Goal: Answer question/provide support: Share knowledge or assist other users

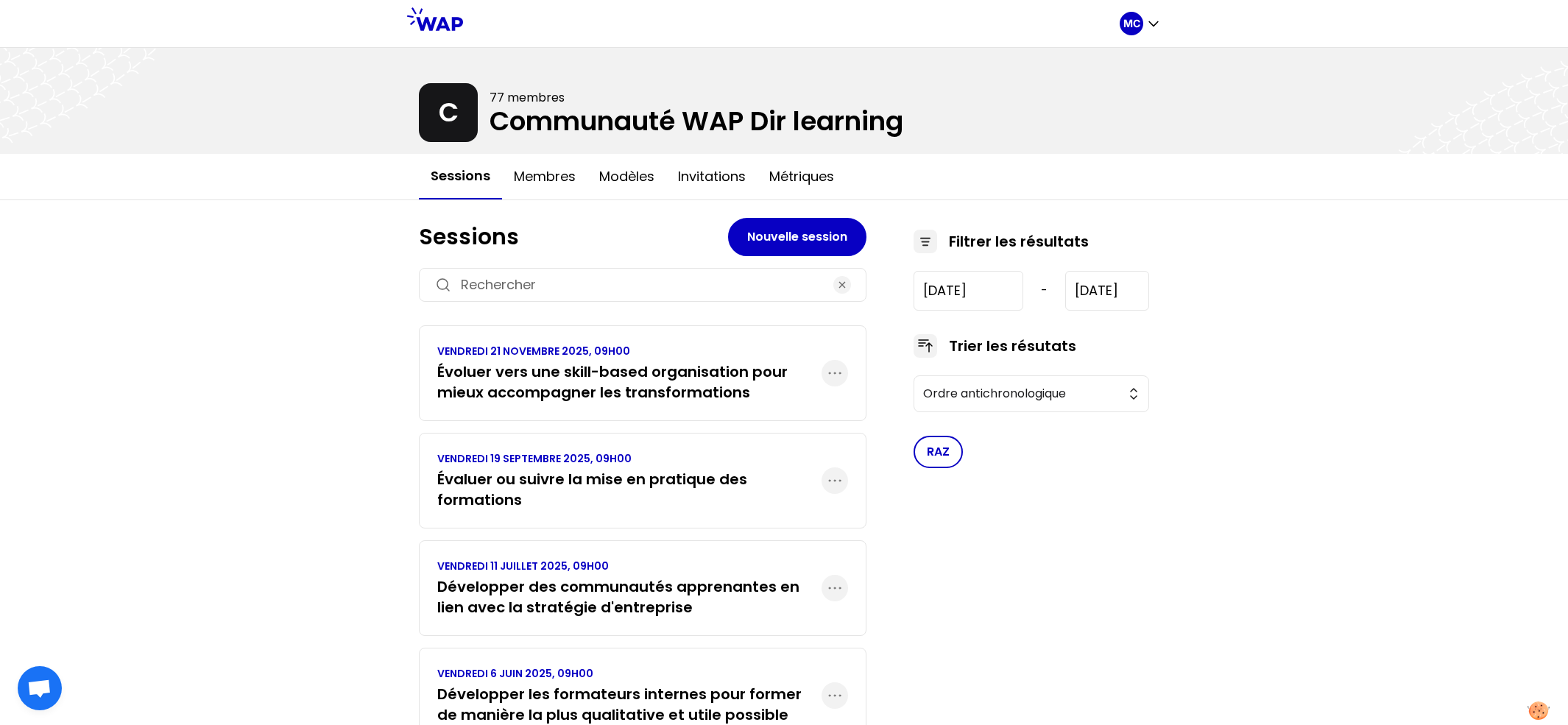
click at [536, 493] on h3 "Évaluer ou suivre la mise en pratique des formations" at bounding box center [629, 489] width 385 height 41
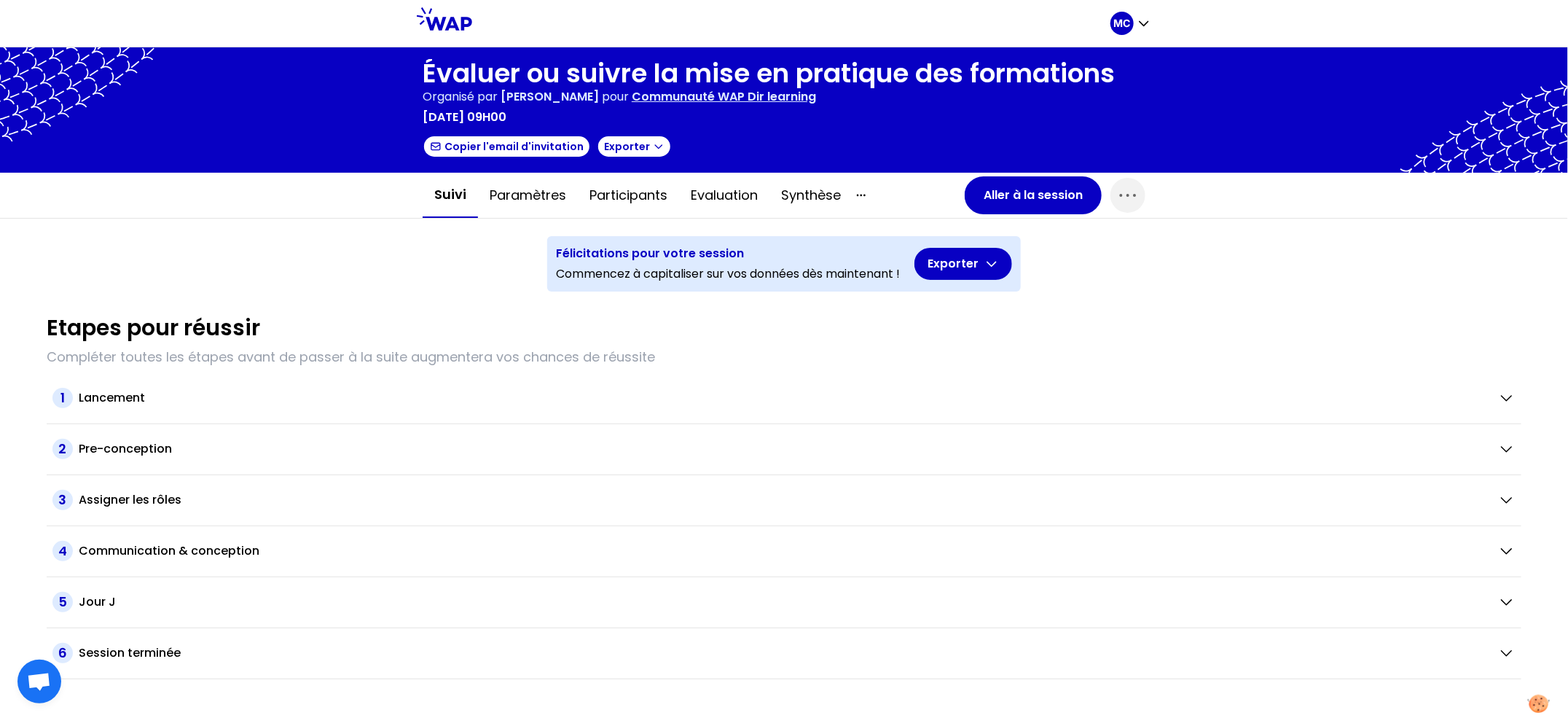
click at [962, 206] on div "Suivi Paramètres Participants Evaluation Synthèse" at bounding box center [693, 196] width 542 height 45
click at [986, 196] on button "Aller à la session" at bounding box center [1032, 195] width 137 height 38
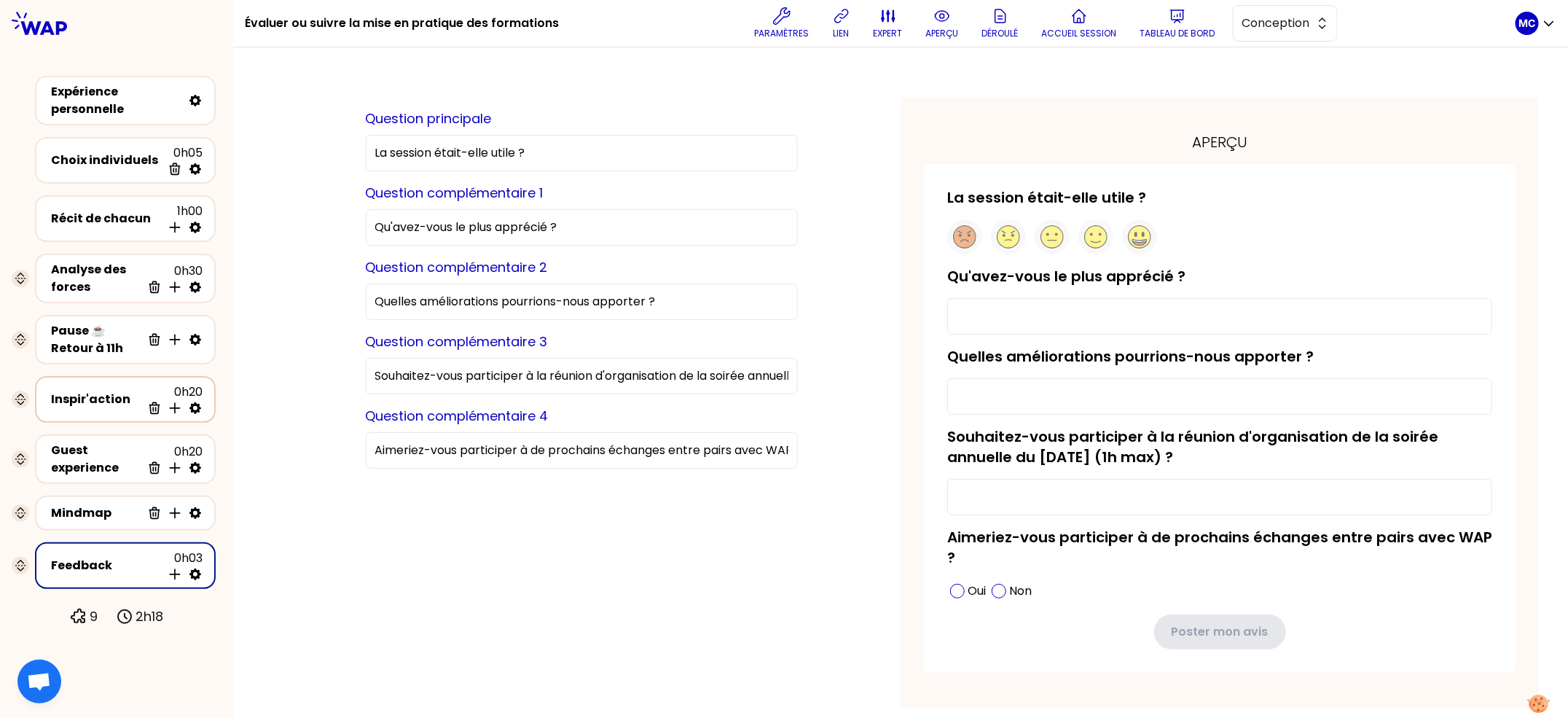
click at [98, 394] on div "Inspir'action" at bounding box center [97, 399] width 91 height 17
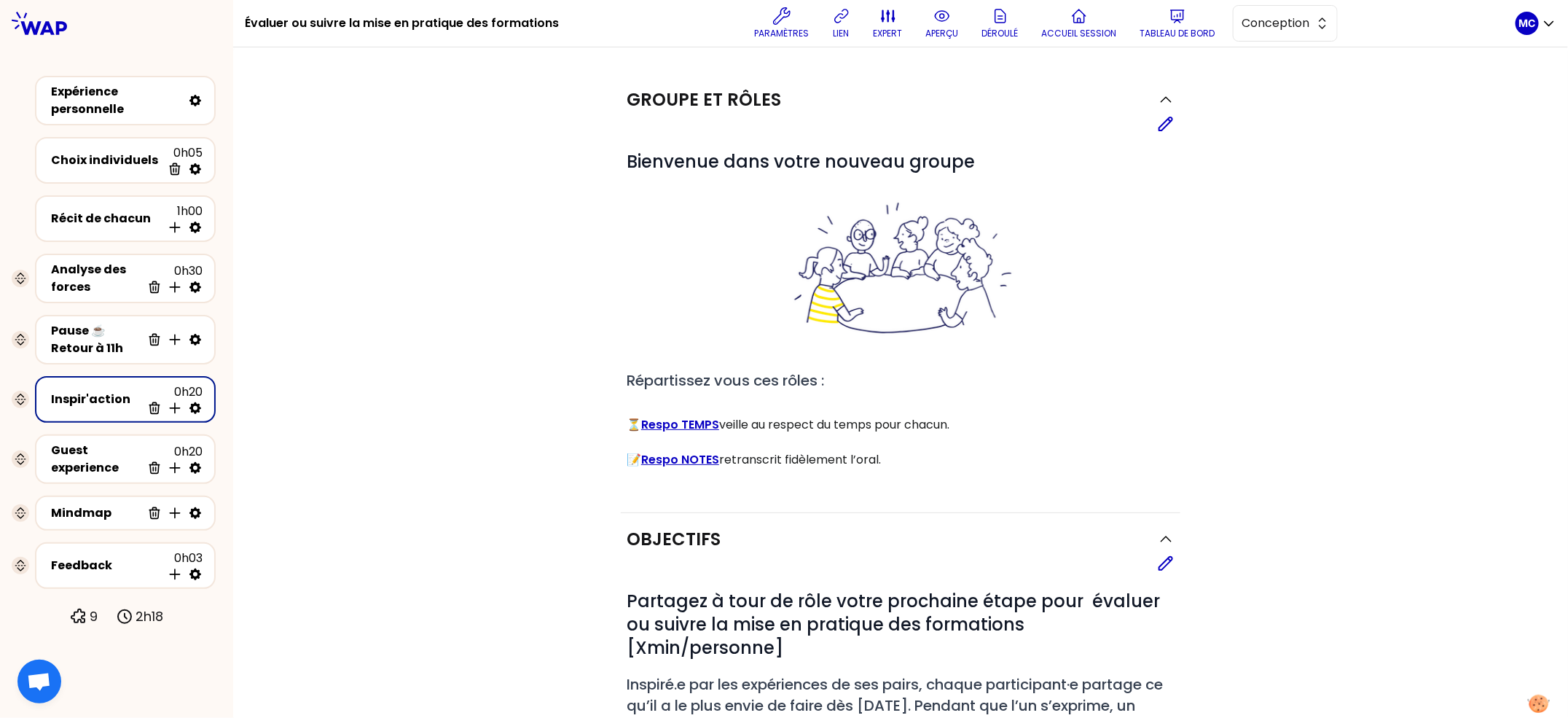
click at [85, 249] on div "Analyse des forces 0h30 Supprimer Insérer une activité en dessous" at bounding box center [125, 278] width 193 height 61
click at [84, 206] on div "Récit de chacun 1h00 Insérer une activité en dessous" at bounding box center [125, 218] width 154 height 32
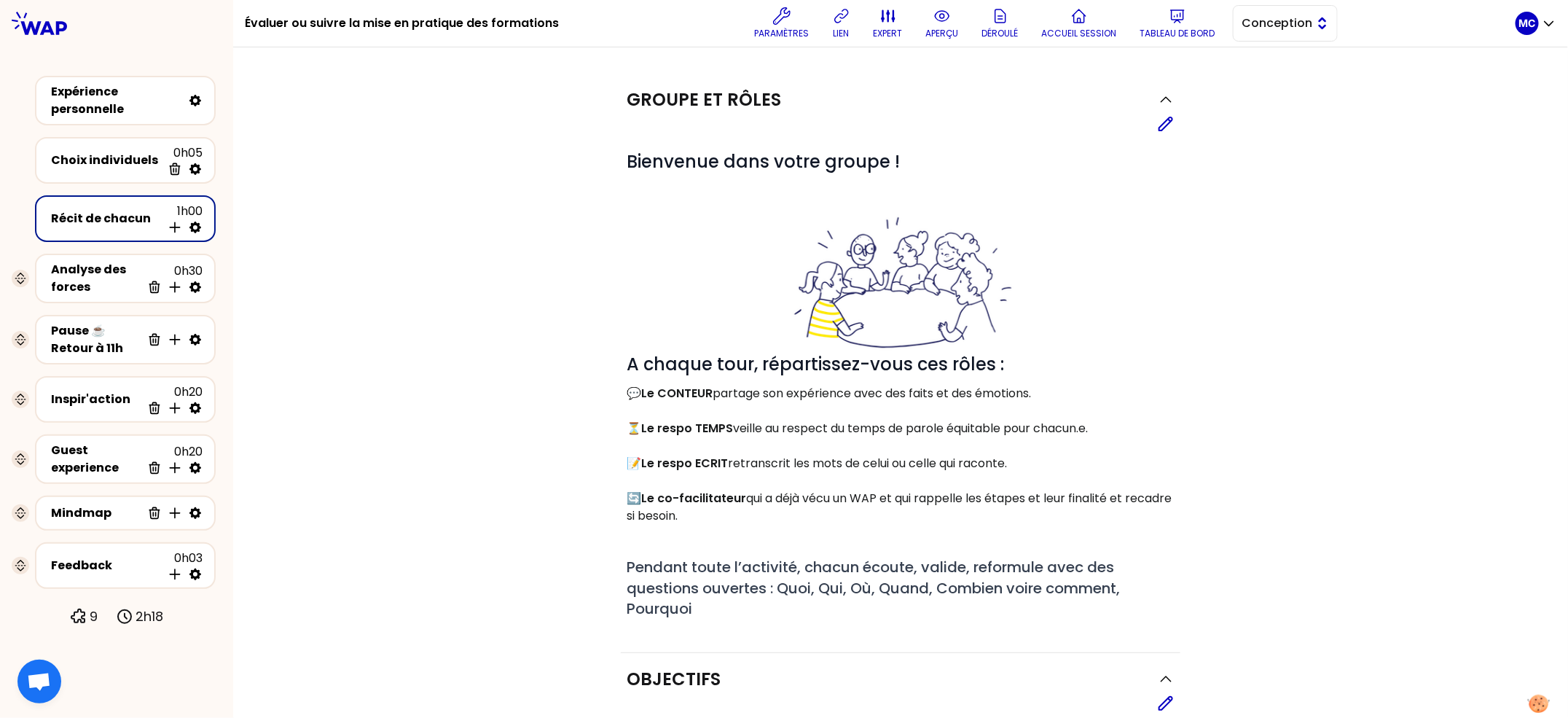
click at [1284, 29] on span "Conception" at bounding box center [1275, 23] width 66 height 17
click at [1270, 89] on span "Facilitation" at bounding box center [1294, 82] width 63 height 17
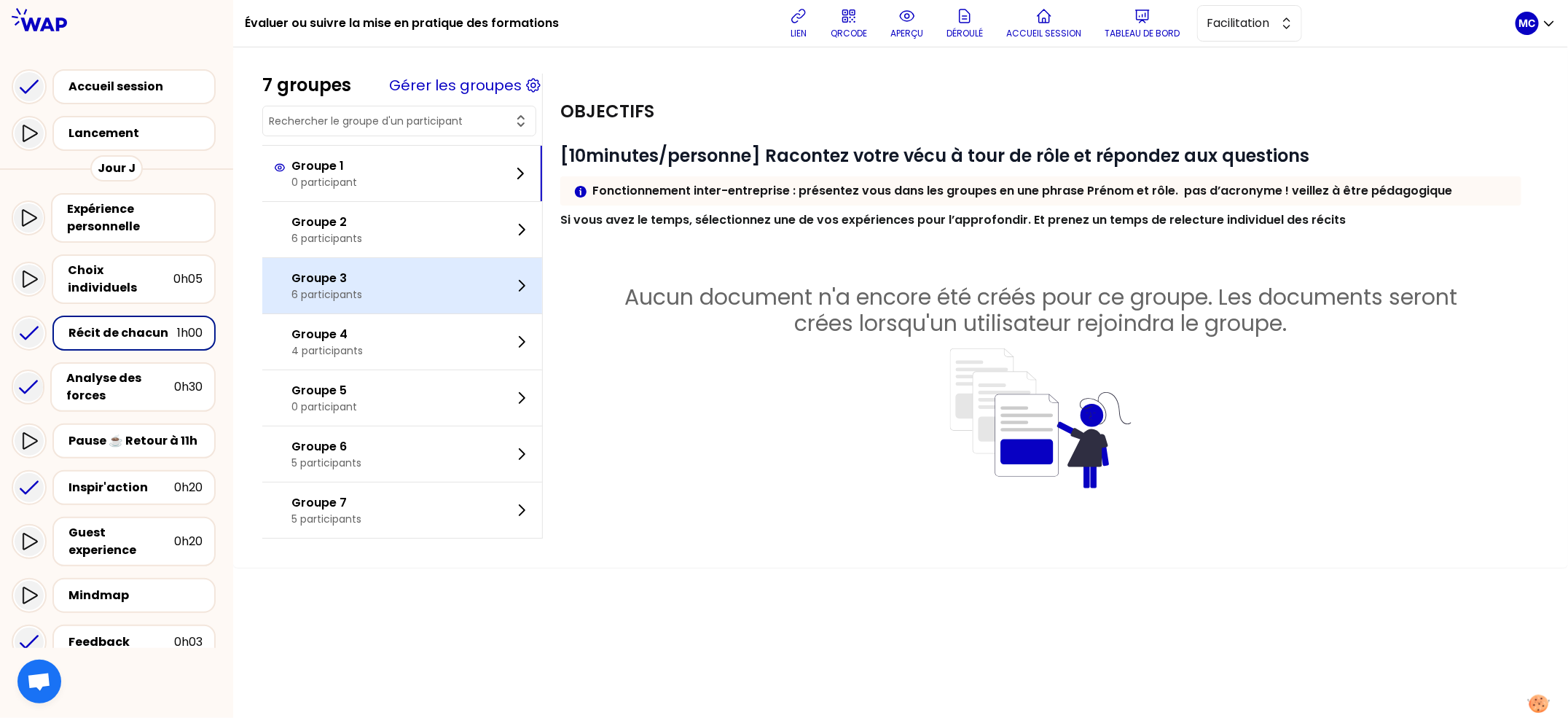
click at [404, 291] on div "Groupe 3 6 participants" at bounding box center [402, 285] width 279 height 55
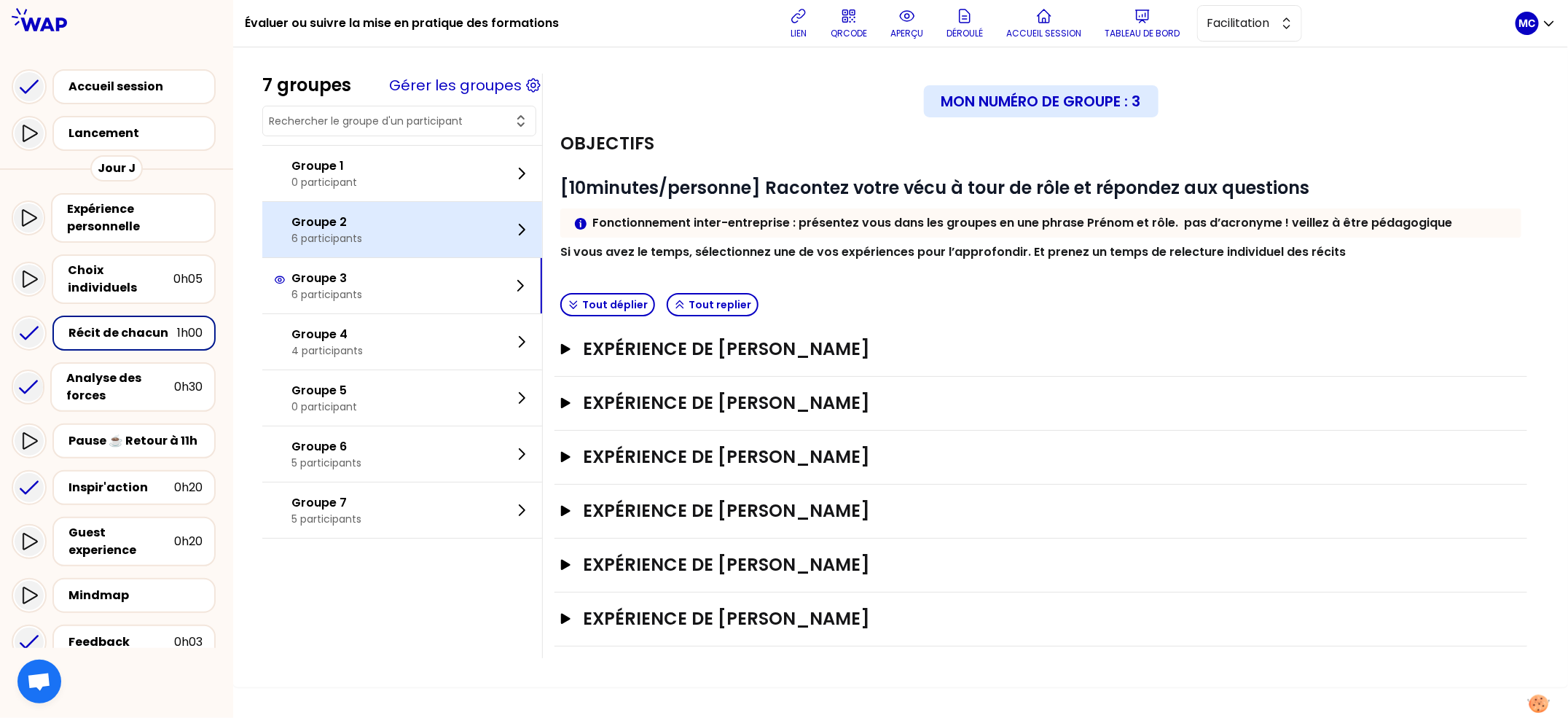
click at [399, 224] on div "Groupe 2 6 participants" at bounding box center [402, 229] width 279 height 55
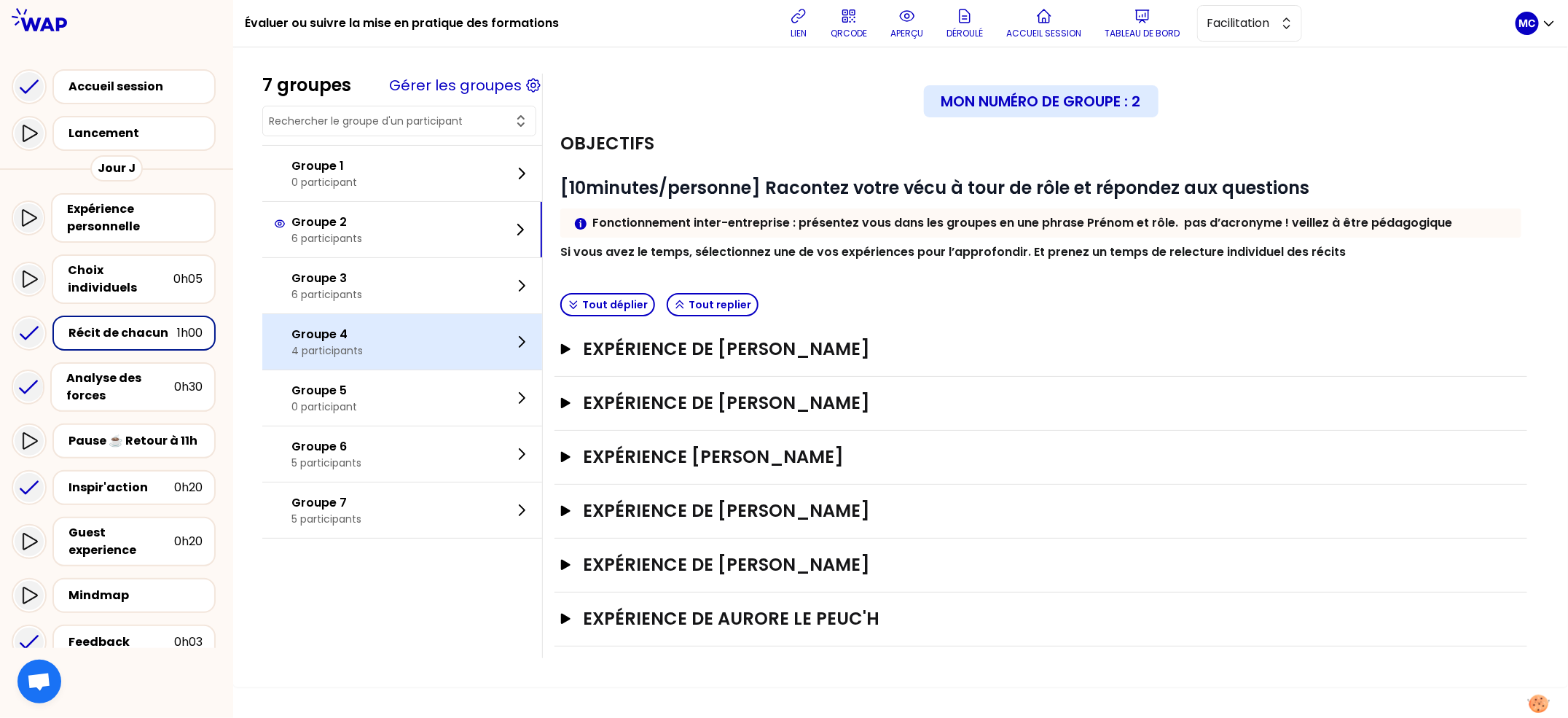
click at [401, 364] on div "Groupe 4 4 participants" at bounding box center [402, 342] width 279 height 55
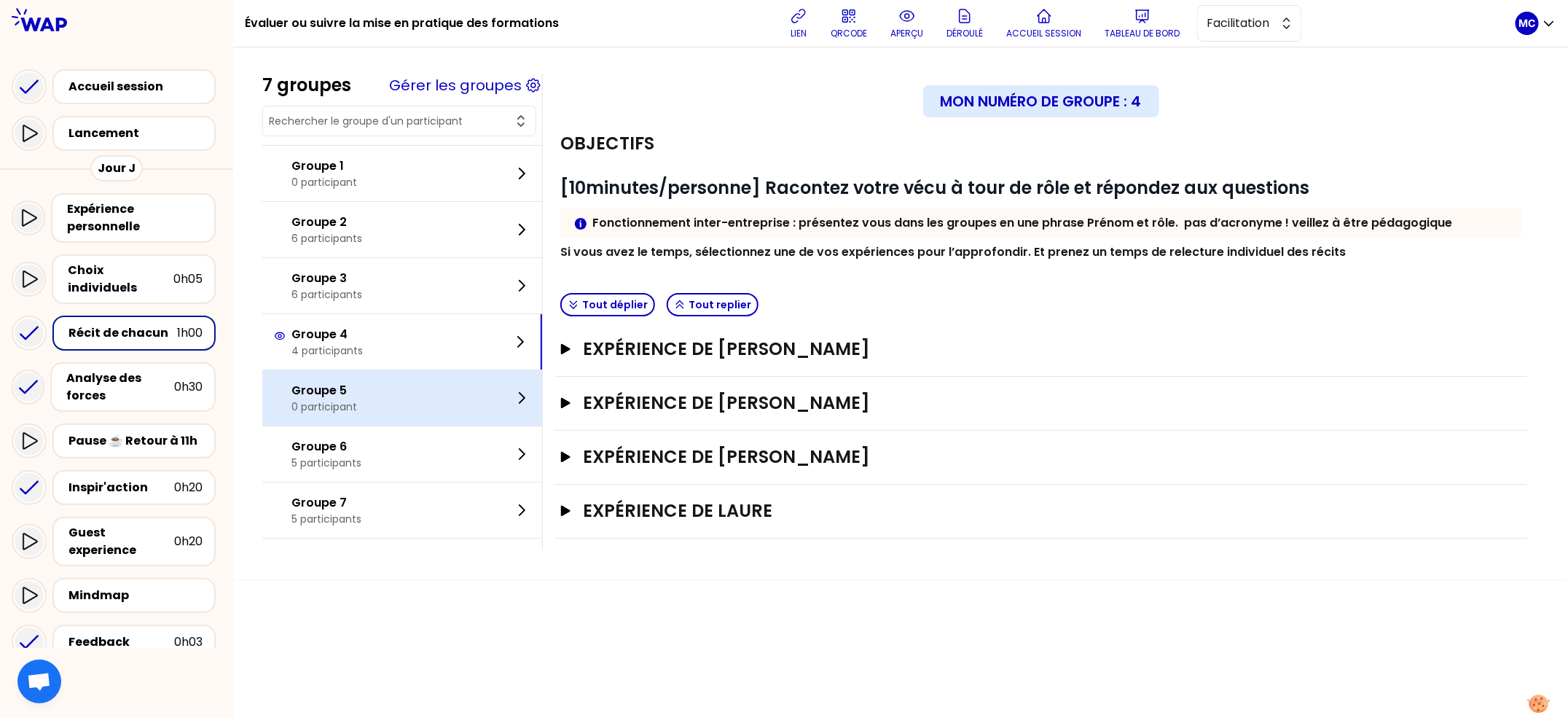
click at [401, 377] on div "Groupe 5 0 participant" at bounding box center [402, 398] width 279 height 55
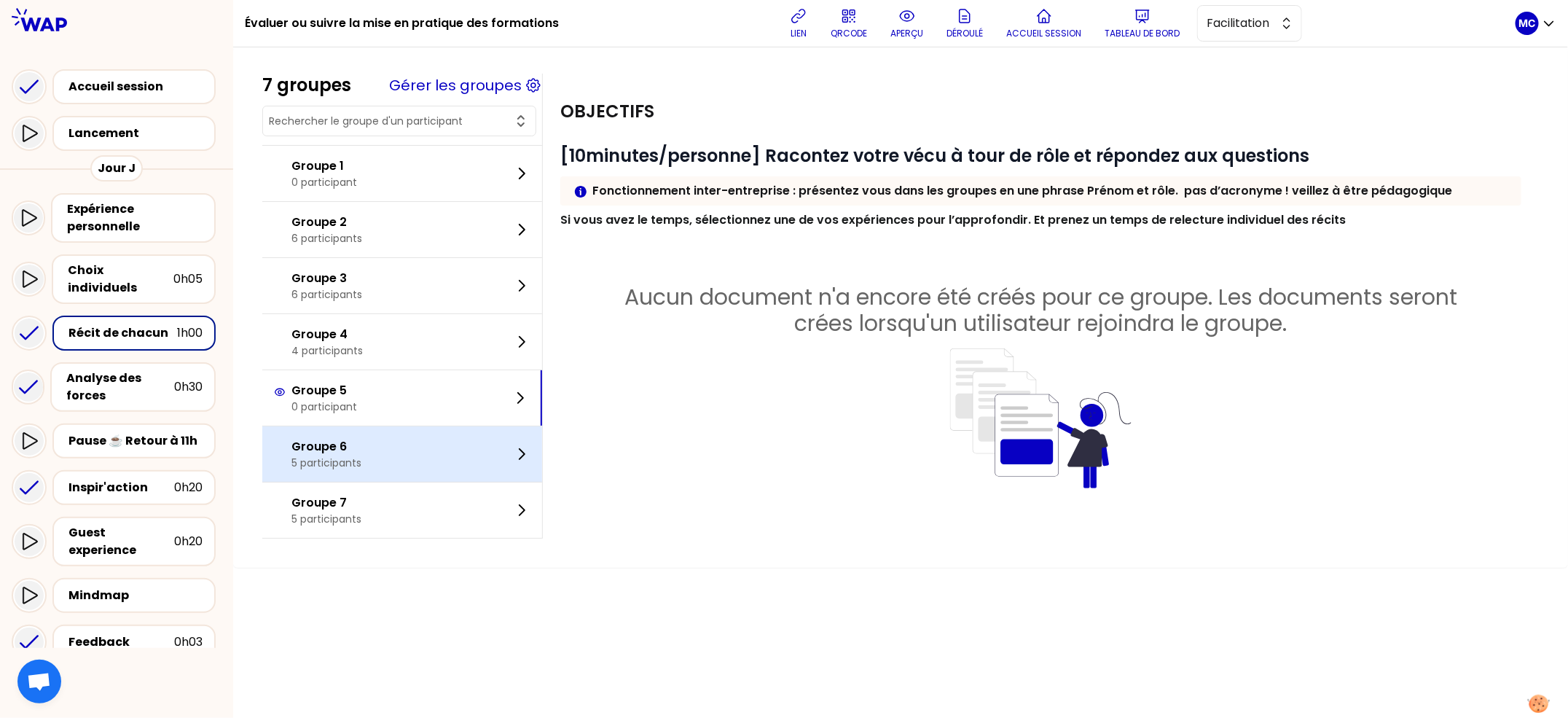
click at [403, 447] on div "Groupe 6 5 participants" at bounding box center [402, 453] width 279 height 55
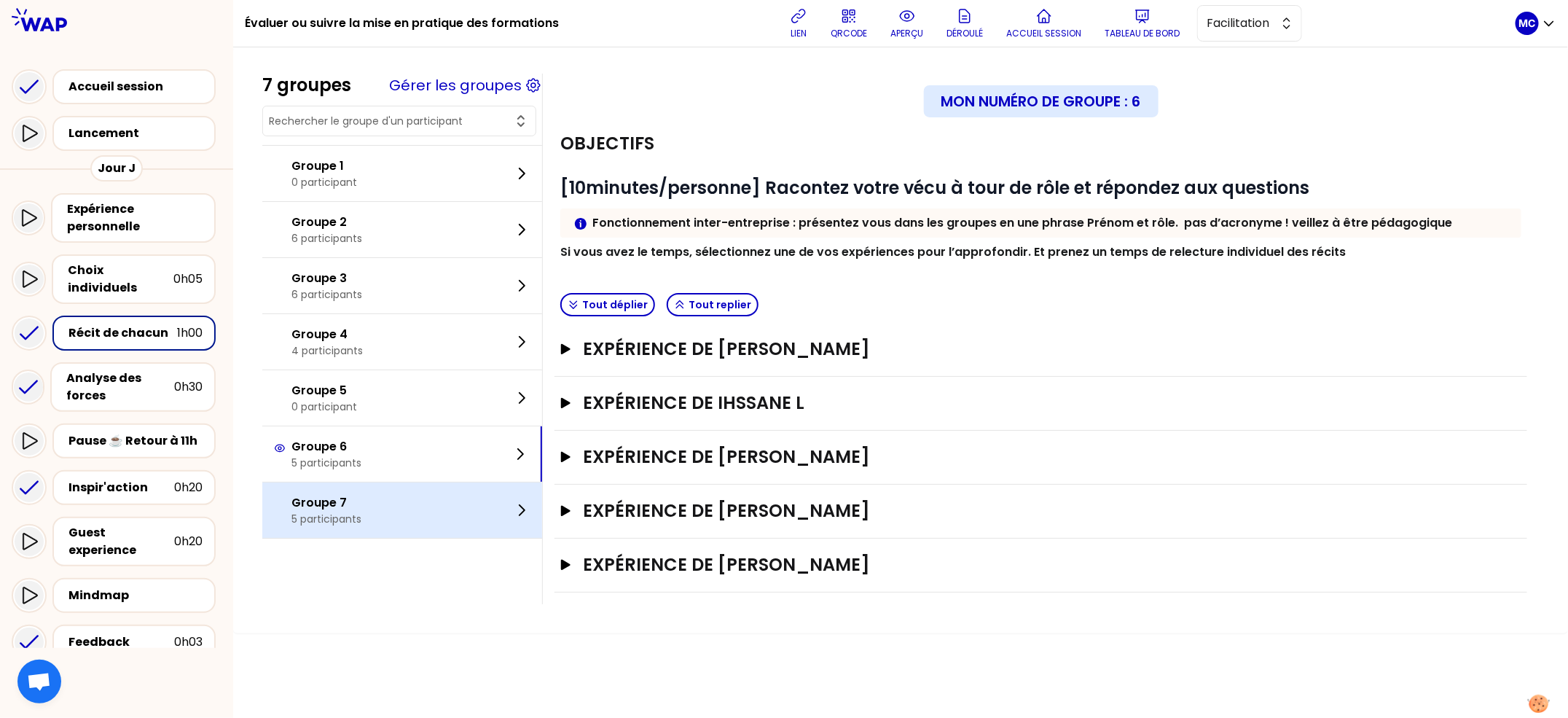
click at [400, 499] on div "Groupe 7 5 participants" at bounding box center [402, 510] width 279 height 55
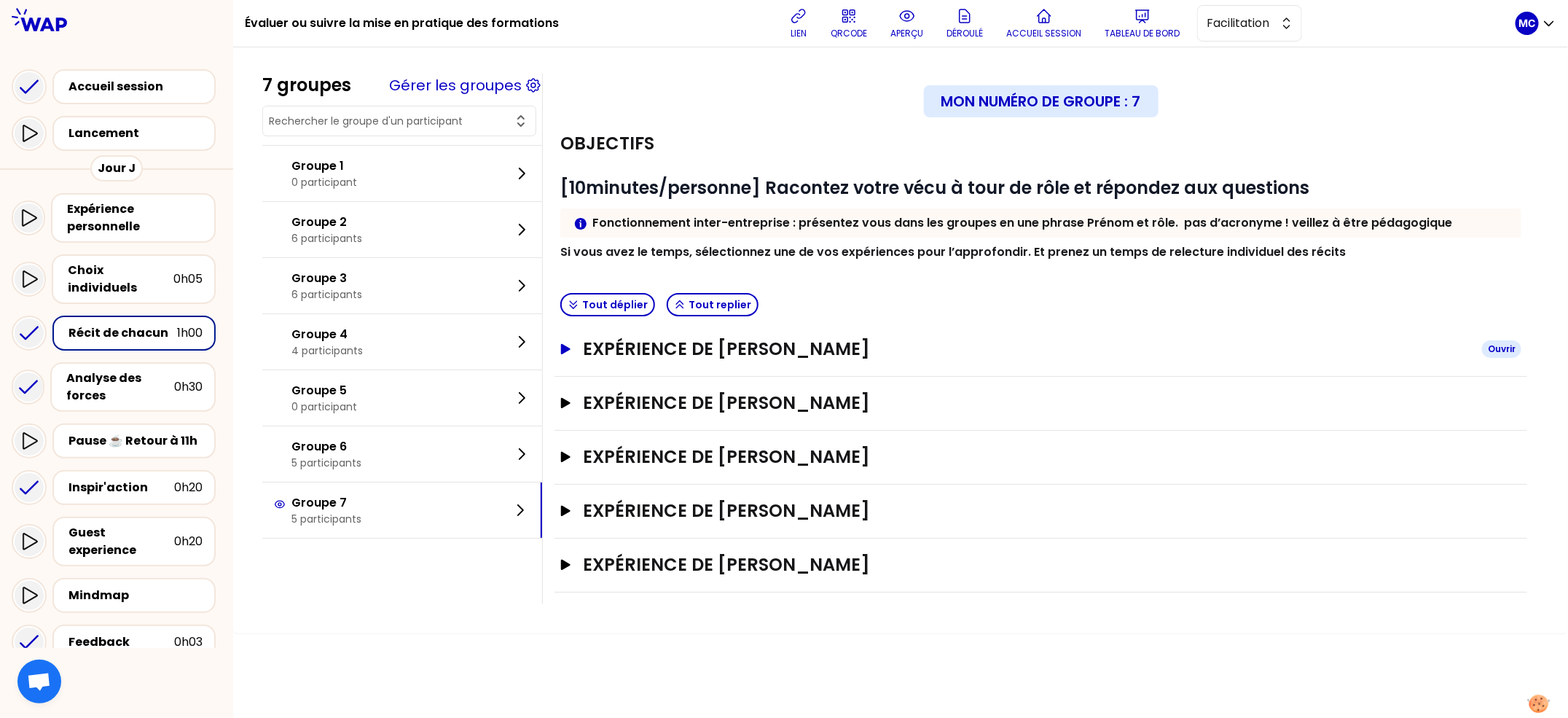
click at [909, 377] on div "Expérience de [PERSON_NAME]" at bounding box center [1041, 404] width 973 height 54
click at [906, 348] on h3 "Expérience de [PERSON_NAME]" at bounding box center [1026, 349] width 887 height 23
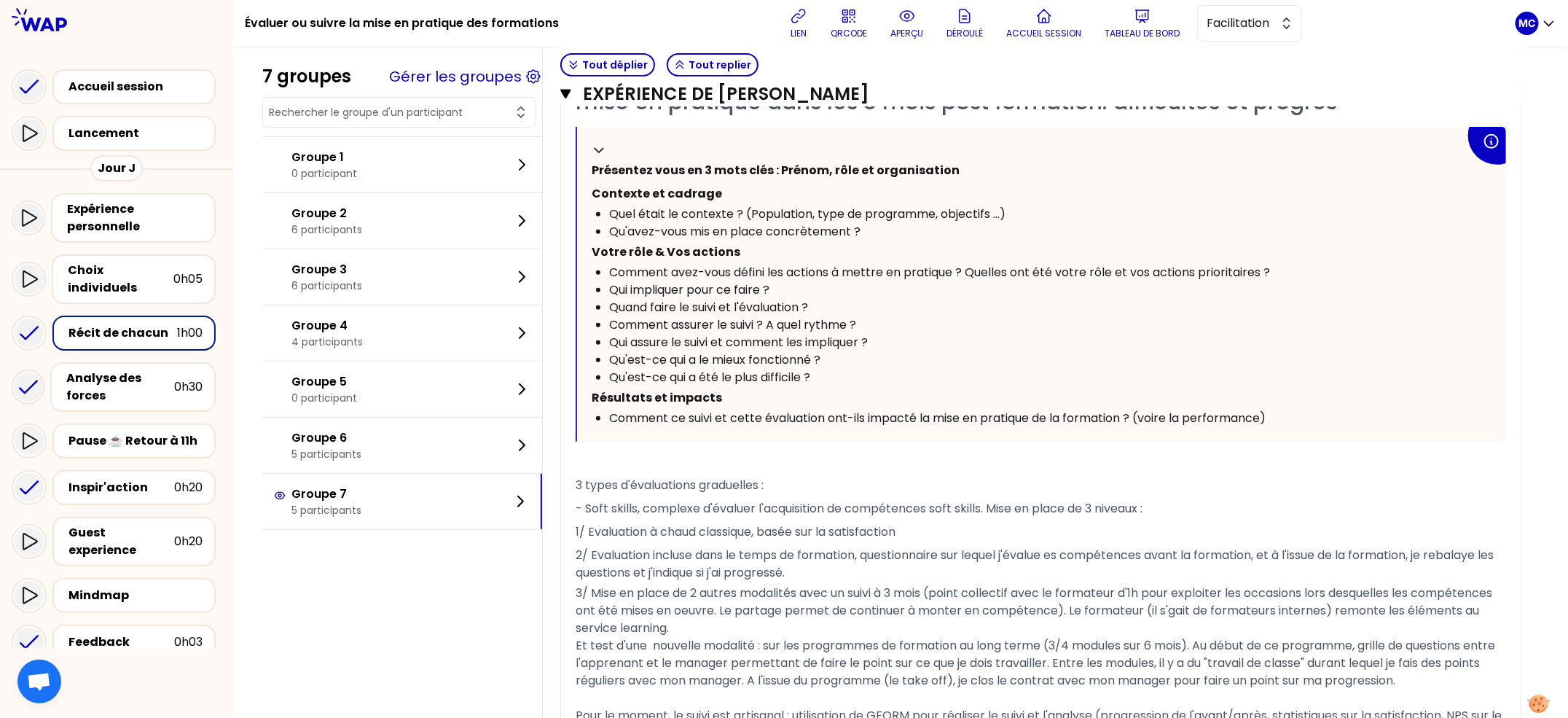
scroll to position [113, 0]
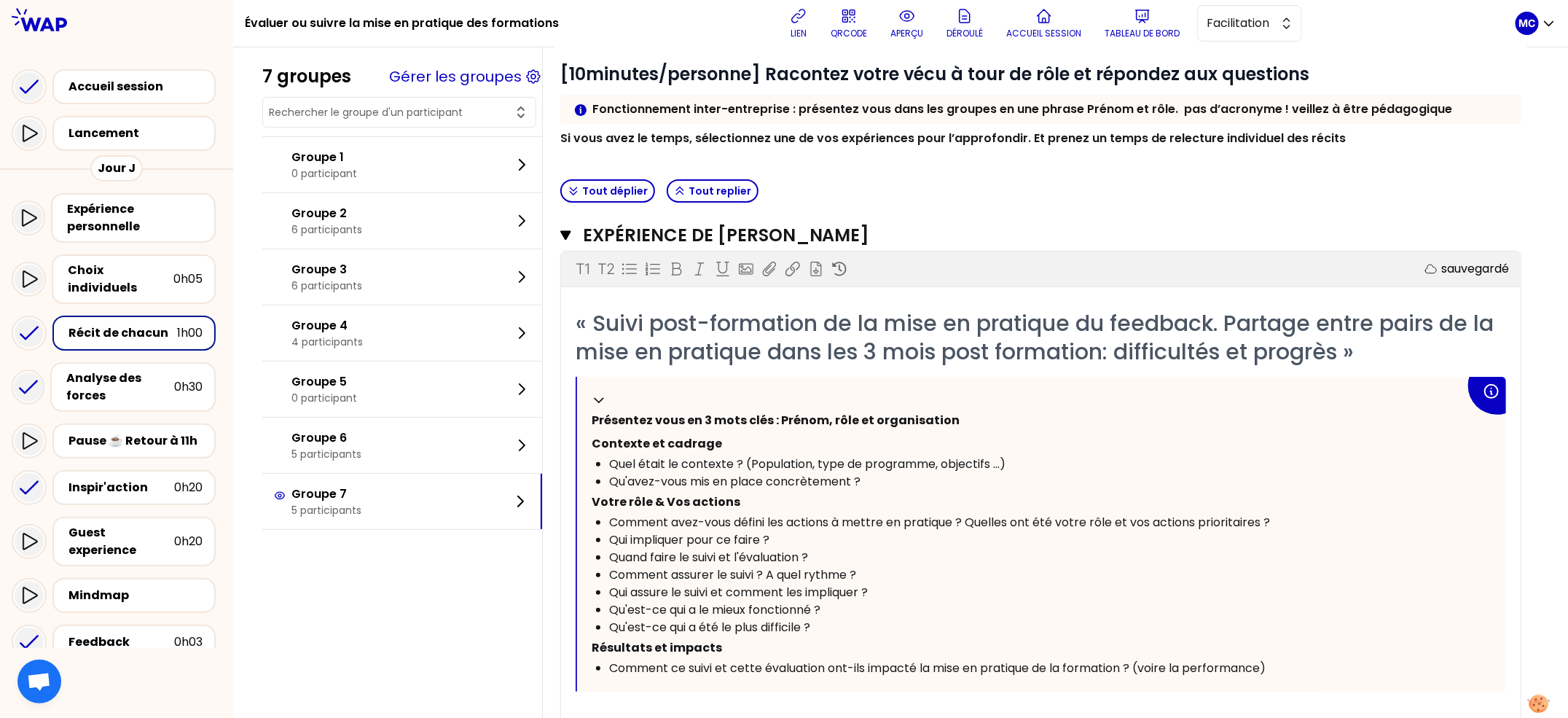
click at [869, 245] on div "Expérience de [PERSON_NAME]" at bounding box center [1041, 236] width 961 height 24
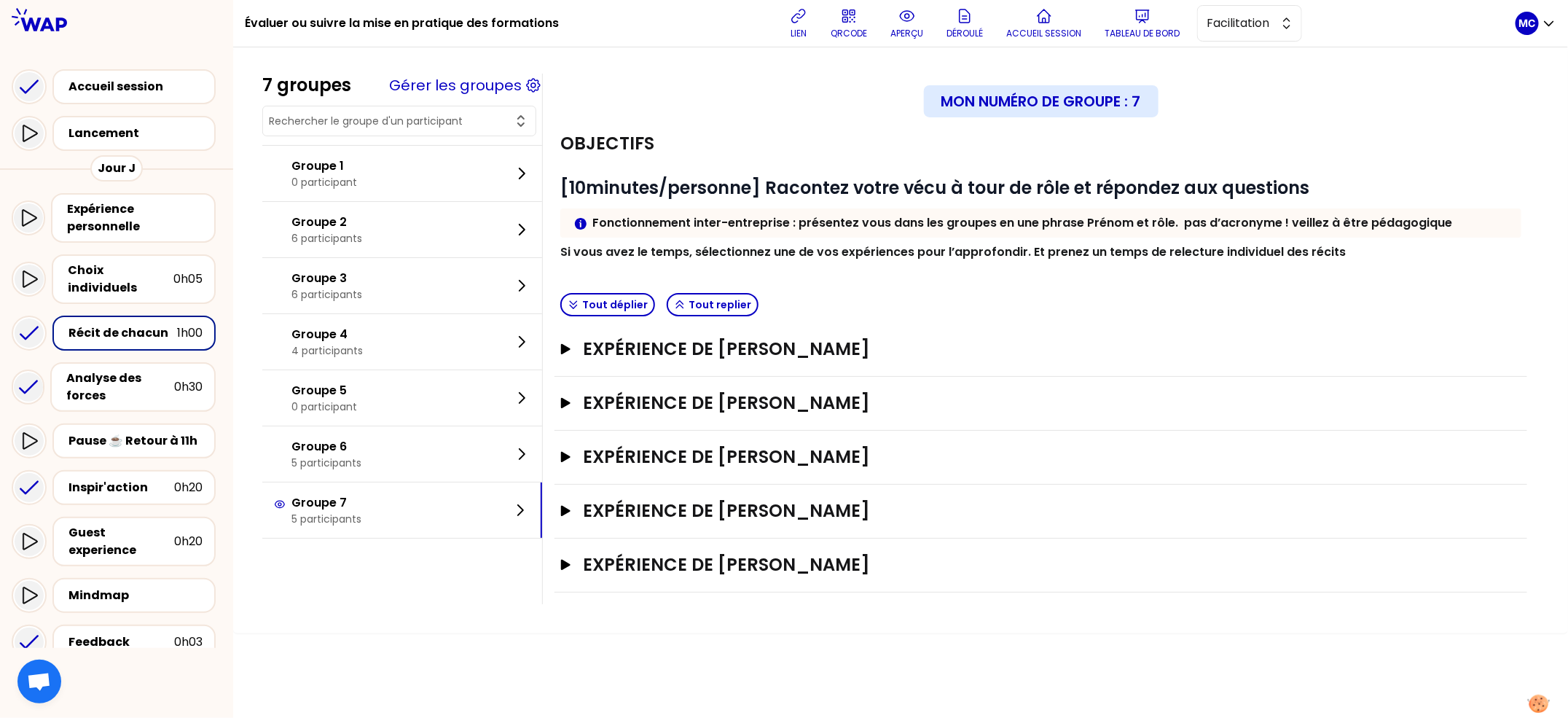
scroll to position [0, 0]
click at [877, 230] on strong "Fonctionnement inter-entreprise : présentez vous dans les groupes en une phrase…" at bounding box center [1022, 223] width 860 height 17
click at [883, 263] on div "Objectifs # [10minutes/personne] Racontez votre vécu à tour de rôle et répondez…" at bounding box center [1041, 202] width 973 height 170
click at [884, 468] on div "Expérience de [PERSON_NAME]" at bounding box center [1041, 457] width 973 height 54
click at [890, 457] on h3 "Expérience de [PERSON_NAME]" at bounding box center [1026, 456] width 887 height 23
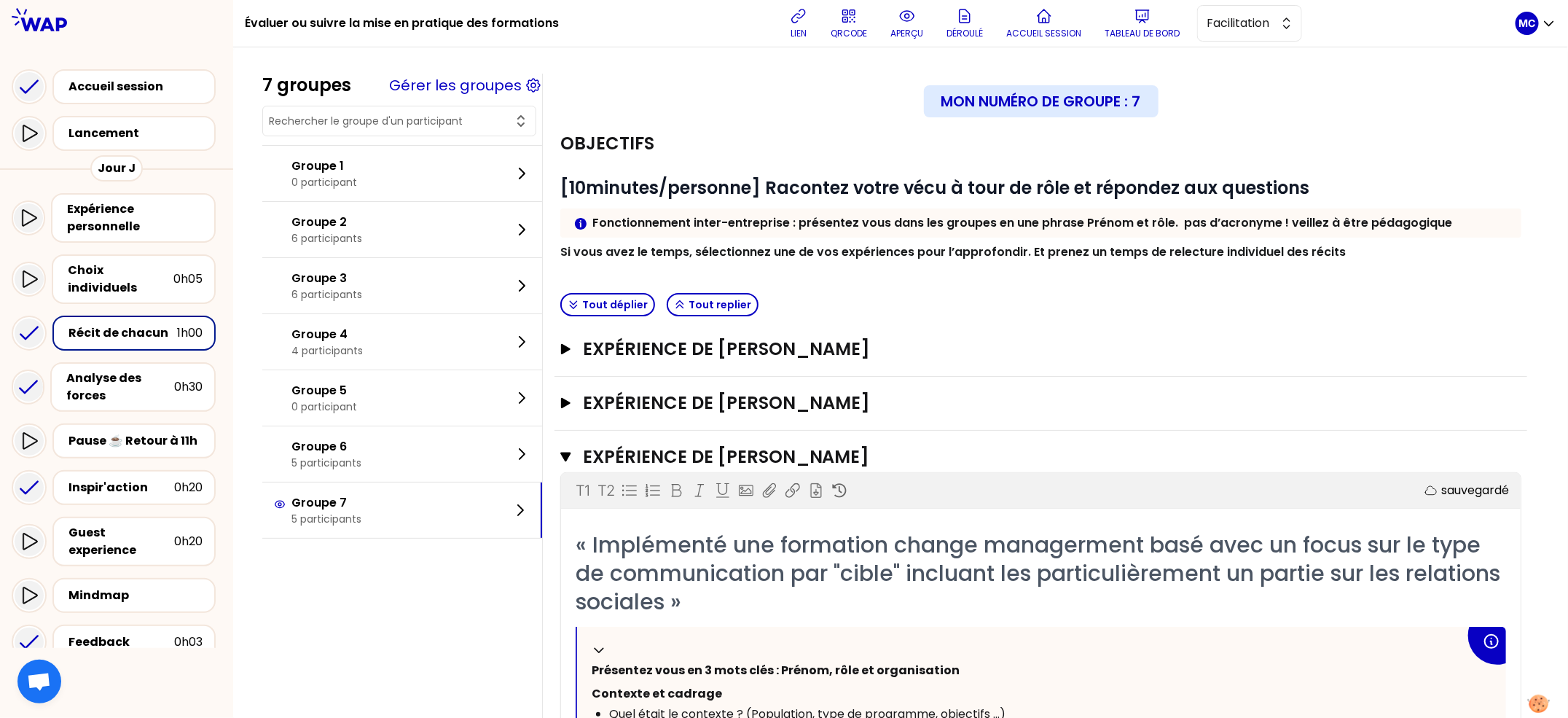
drag, startPoint x: 889, startPoint y: 444, endPoint x: 890, endPoint y: 424, distance: 20.0
click at [888, 445] on h3 "Expérience de [PERSON_NAME]" at bounding box center [1024, 456] width 882 height 23
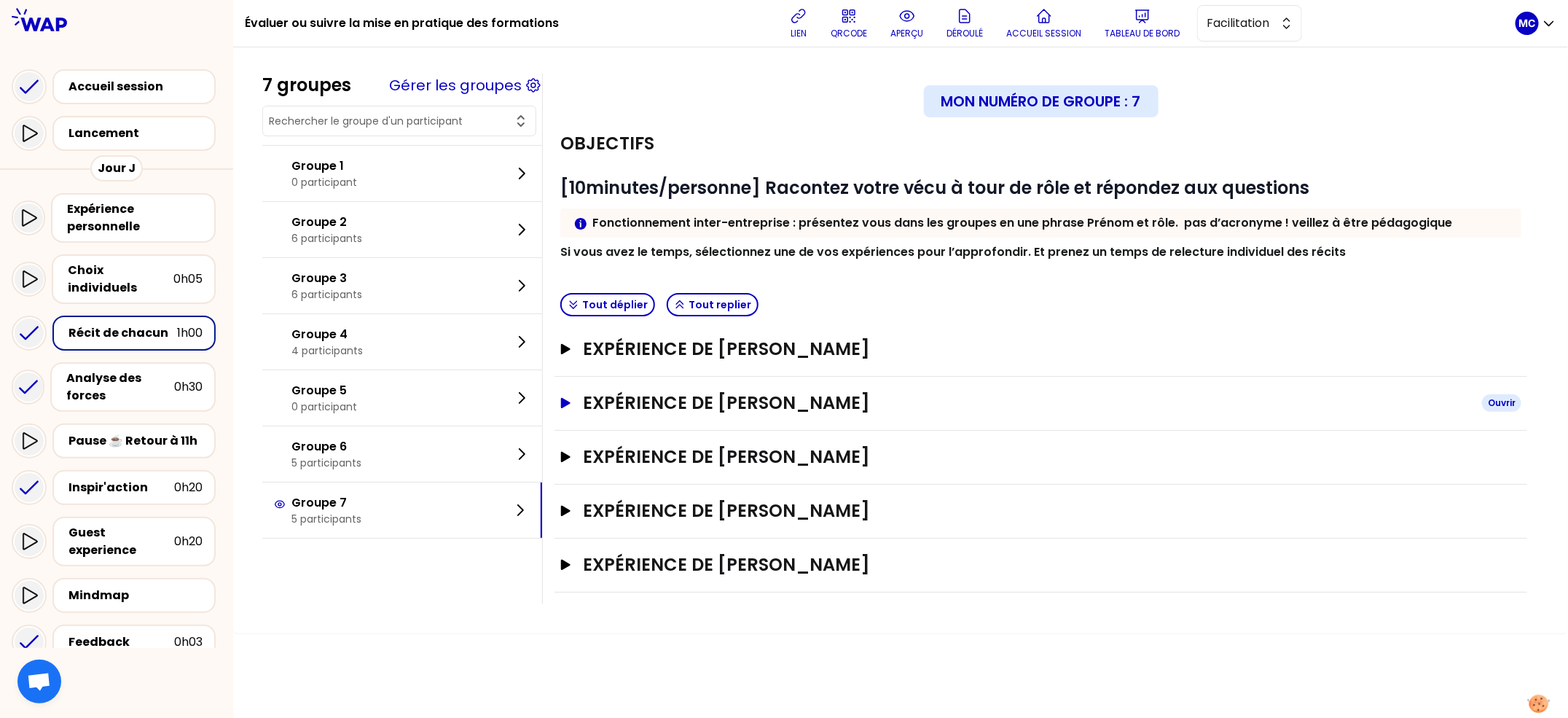
click at [890, 406] on h3 "Expérience de [PERSON_NAME]" at bounding box center [1026, 403] width 887 height 23
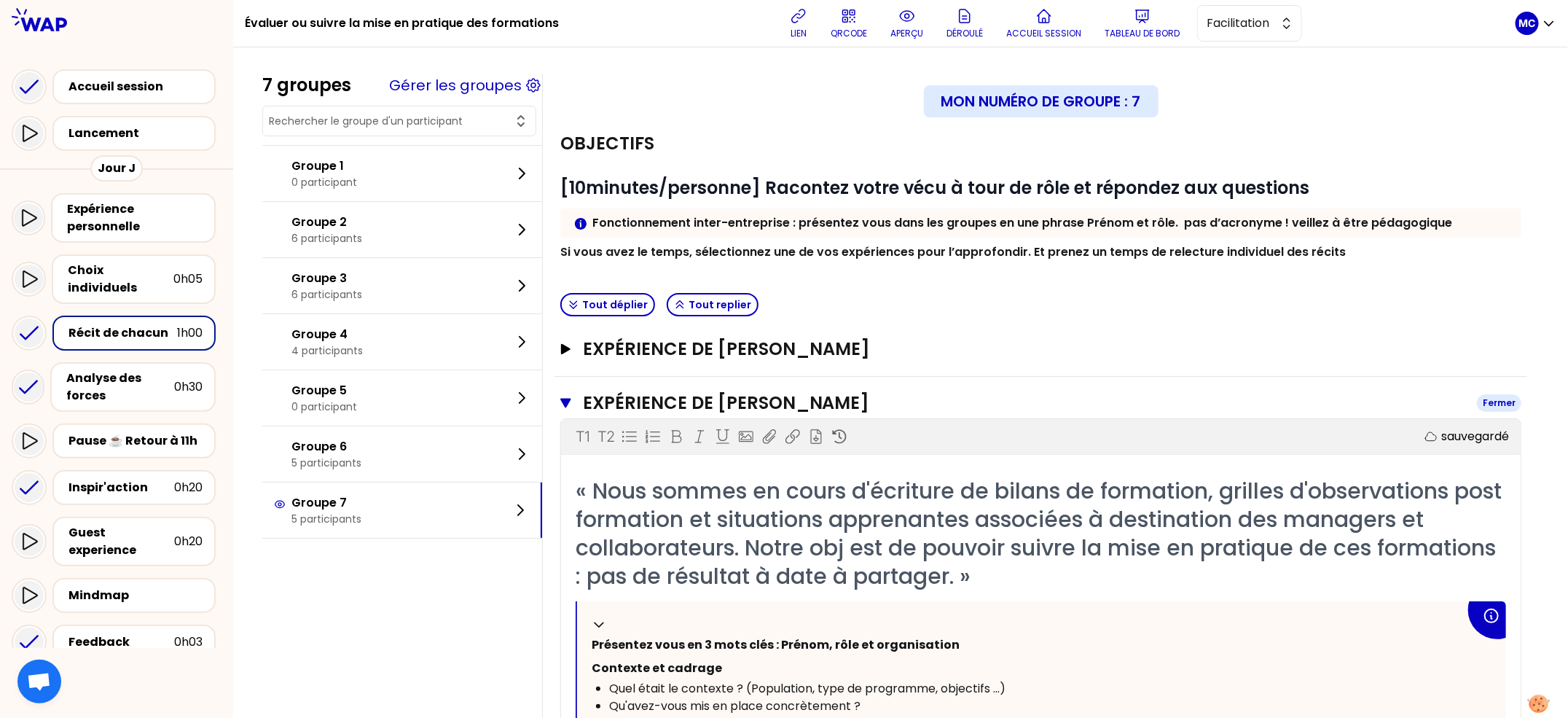
click at [890, 407] on h3 "Expérience de [PERSON_NAME]" at bounding box center [1024, 403] width 882 height 23
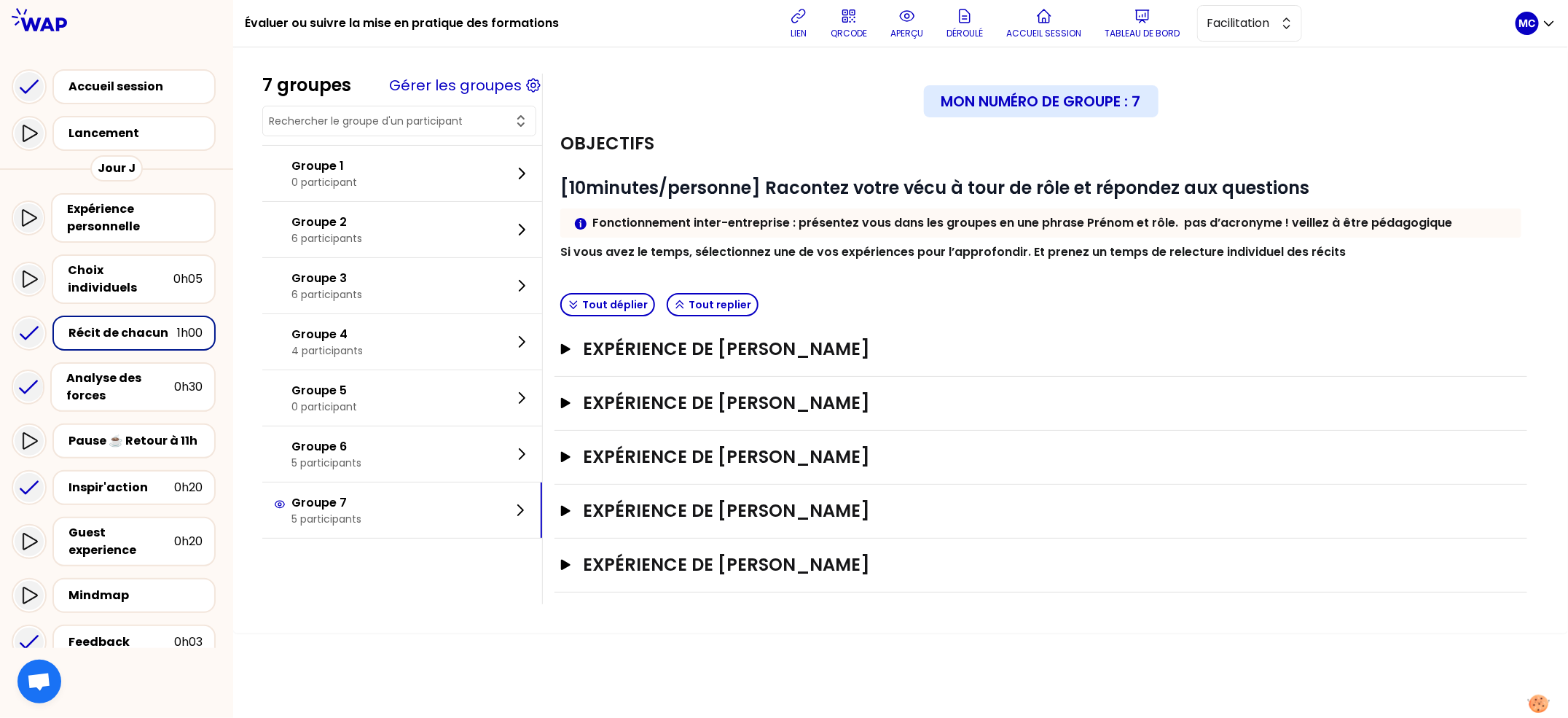
click at [868, 493] on div "Expérience de [PERSON_NAME]" at bounding box center [1041, 511] width 973 height 54
click at [859, 507] on h3 "Expérience de [PERSON_NAME]" at bounding box center [1026, 511] width 887 height 23
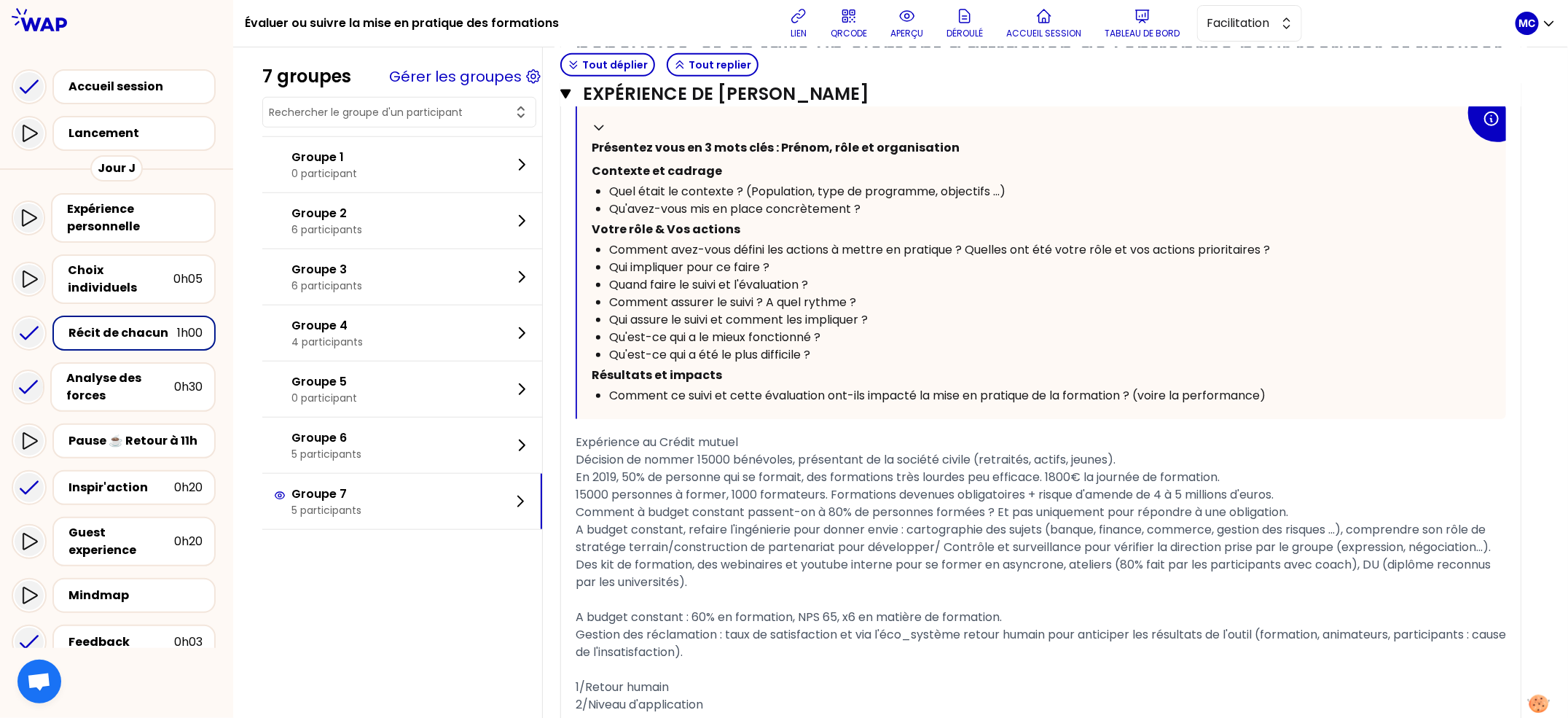
scroll to position [328, 0]
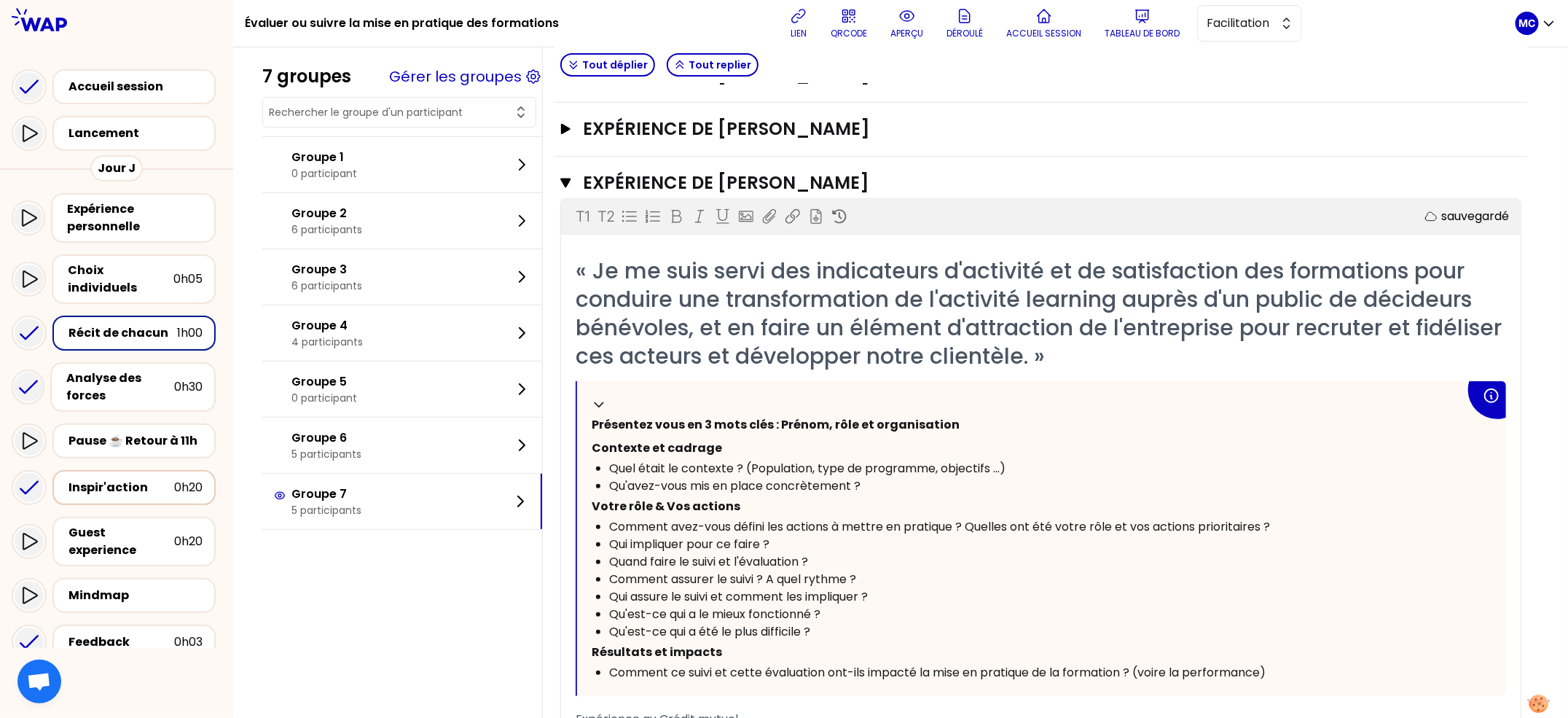
click at [158, 479] on div "Inspir'action" at bounding box center [122, 487] width 106 height 17
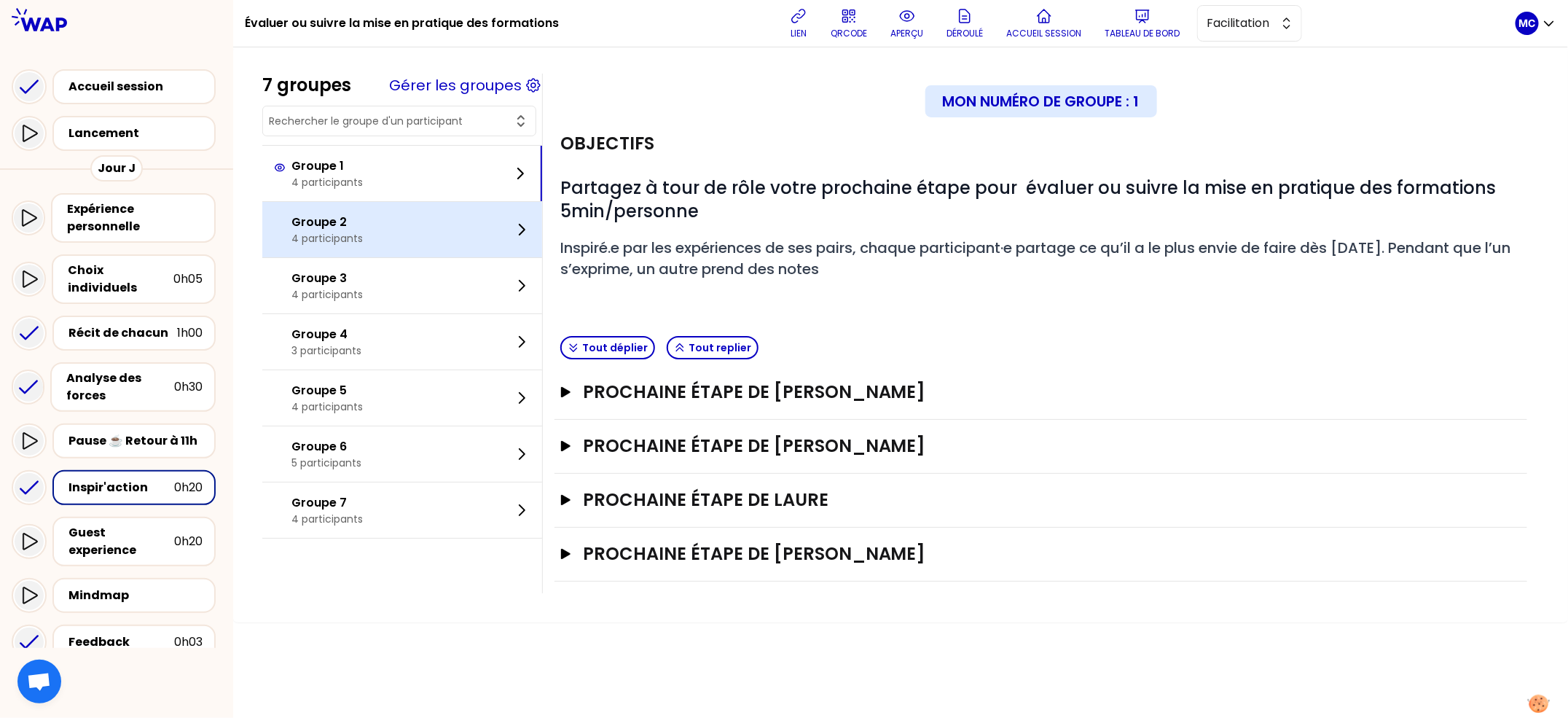
click at [400, 190] on div "Groupe 1 4 participants" at bounding box center [402, 173] width 279 height 55
click at [396, 223] on div "Groupe 2 4 participants" at bounding box center [402, 229] width 279 height 55
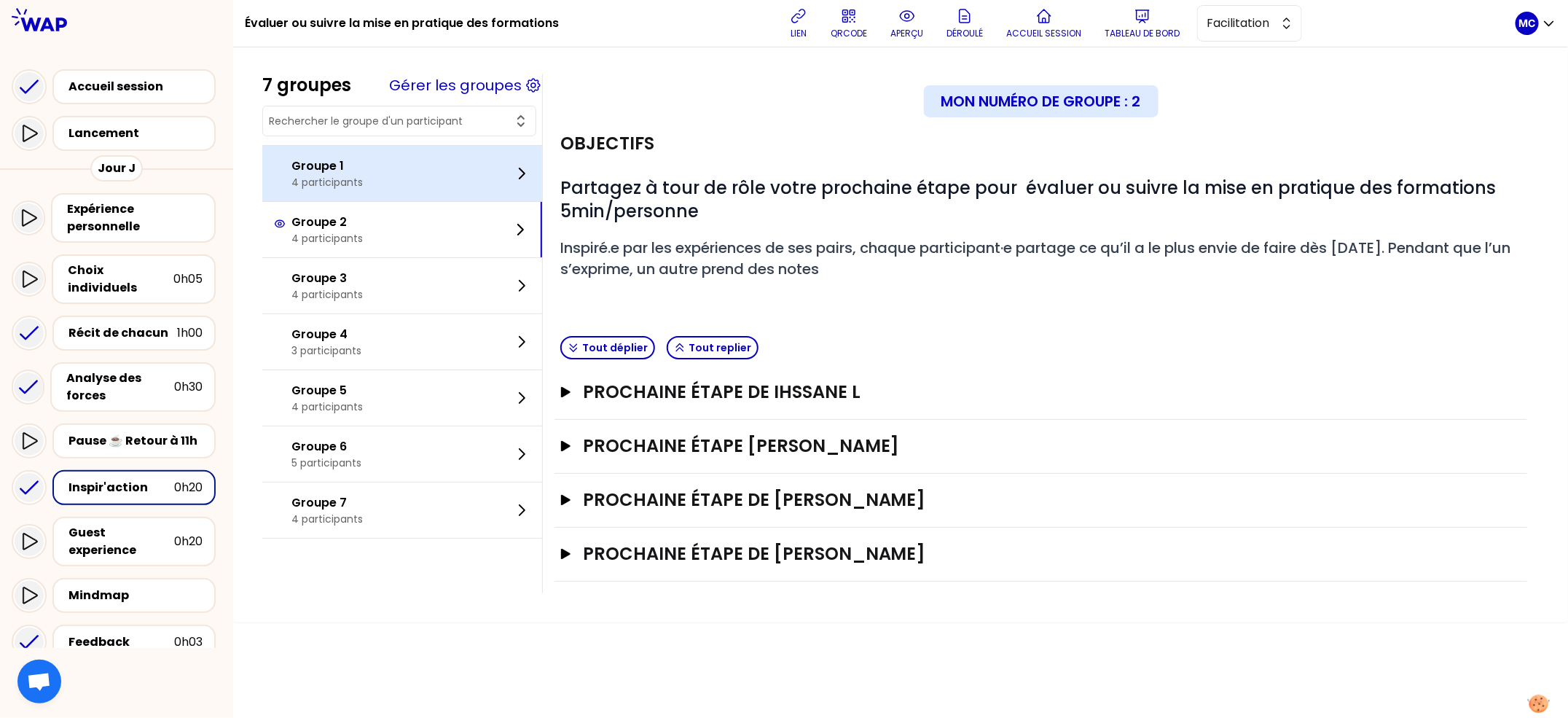
click at [424, 180] on div "Groupe 1 4 participants" at bounding box center [402, 173] width 279 height 55
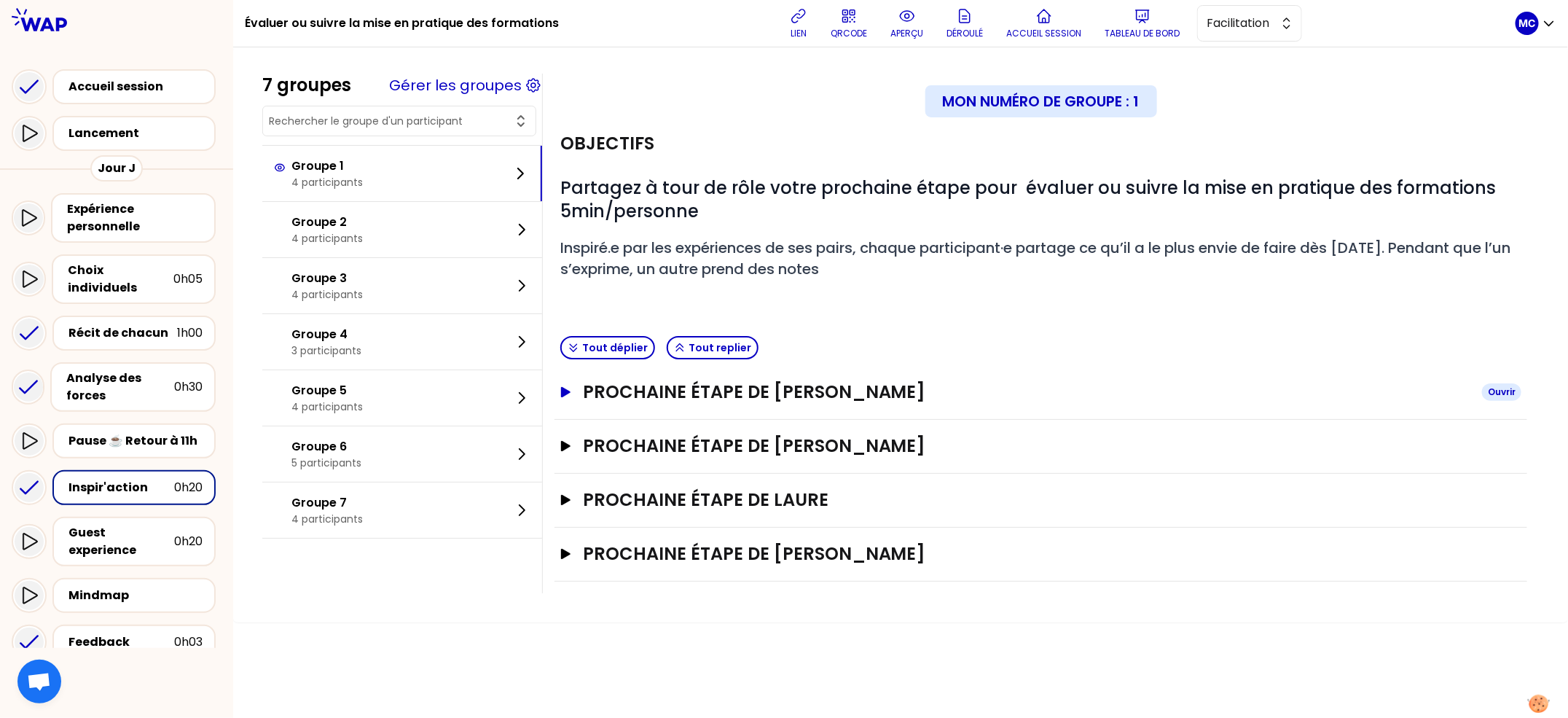
click at [952, 396] on h3 "Prochaine étape de [PERSON_NAME]" at bounding box center [1026, 392] width 887 height 23
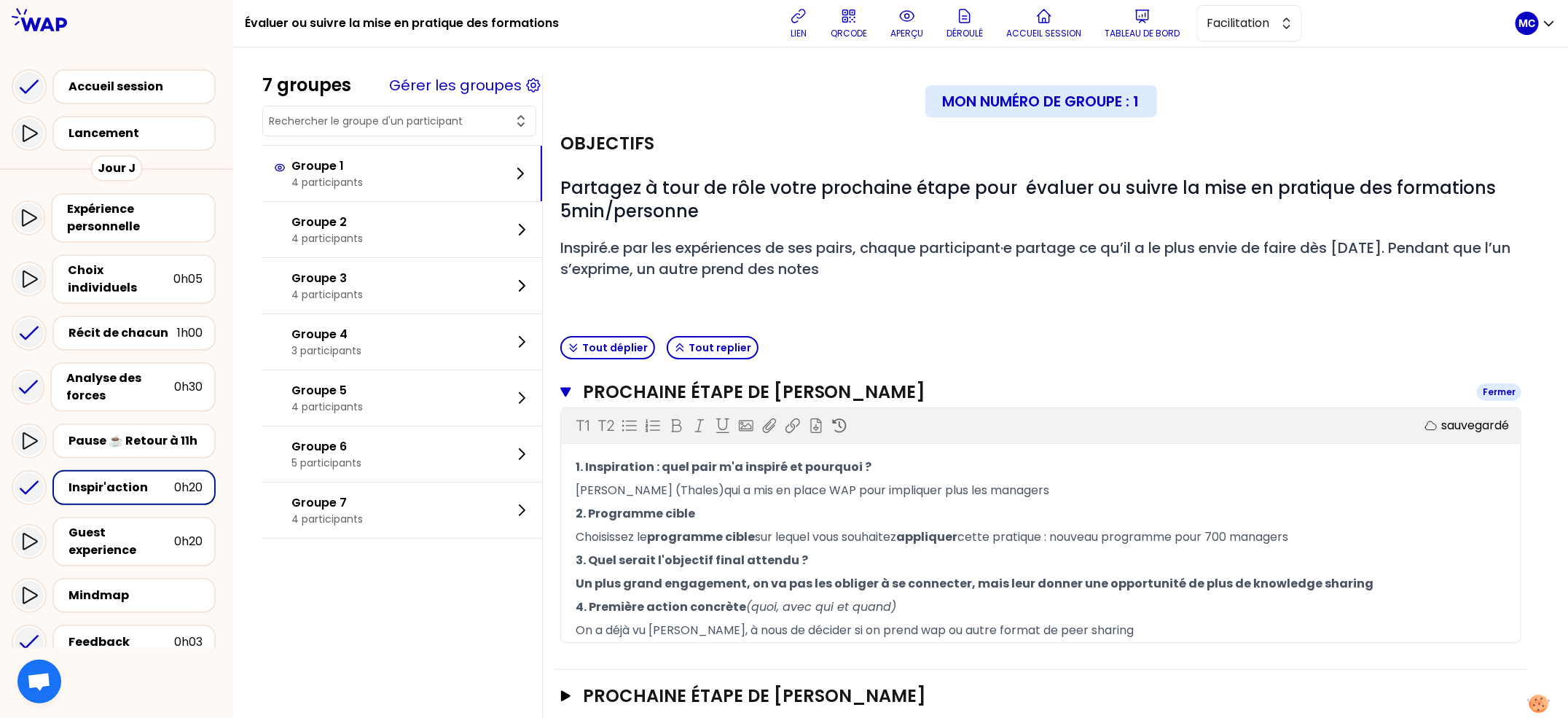
click at [927, 395] on h3 "Prochaine étape de [PERSON_NAME]" at bounding box center [1024, 392] width 882 height 23
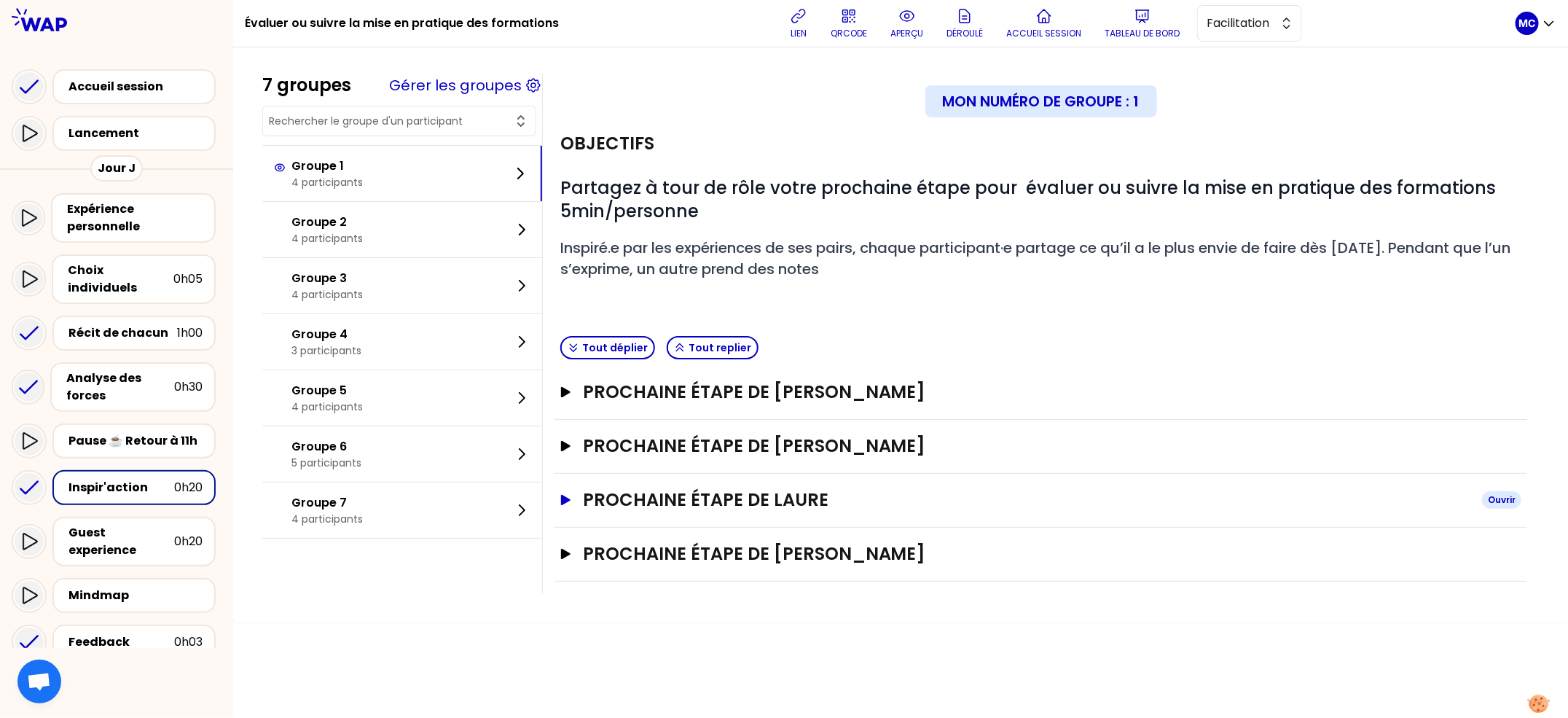
click at [795, 507] on h3 "Prochaine étape de Laure" at bounding box center [1026, 500] width 887 height 23
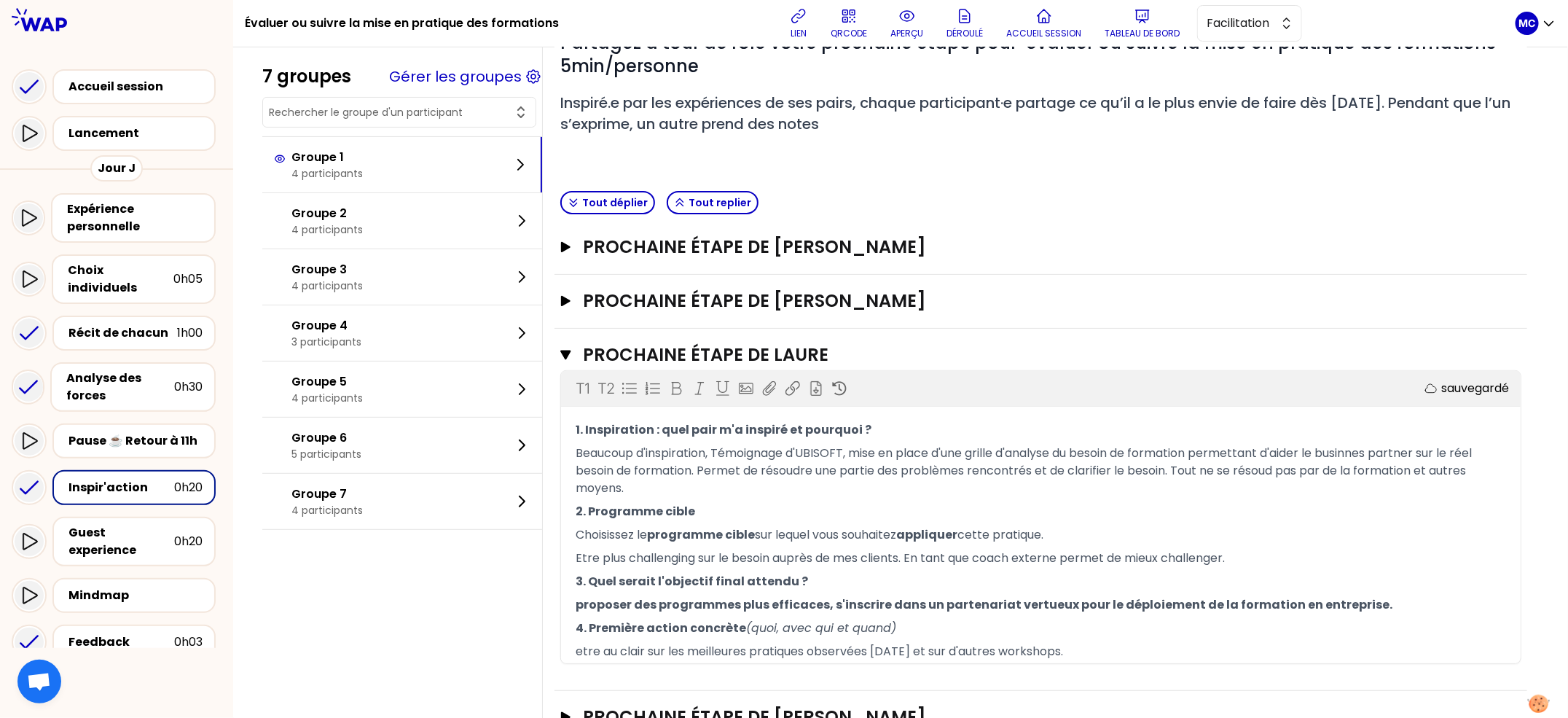
scroll to position [151, 0]
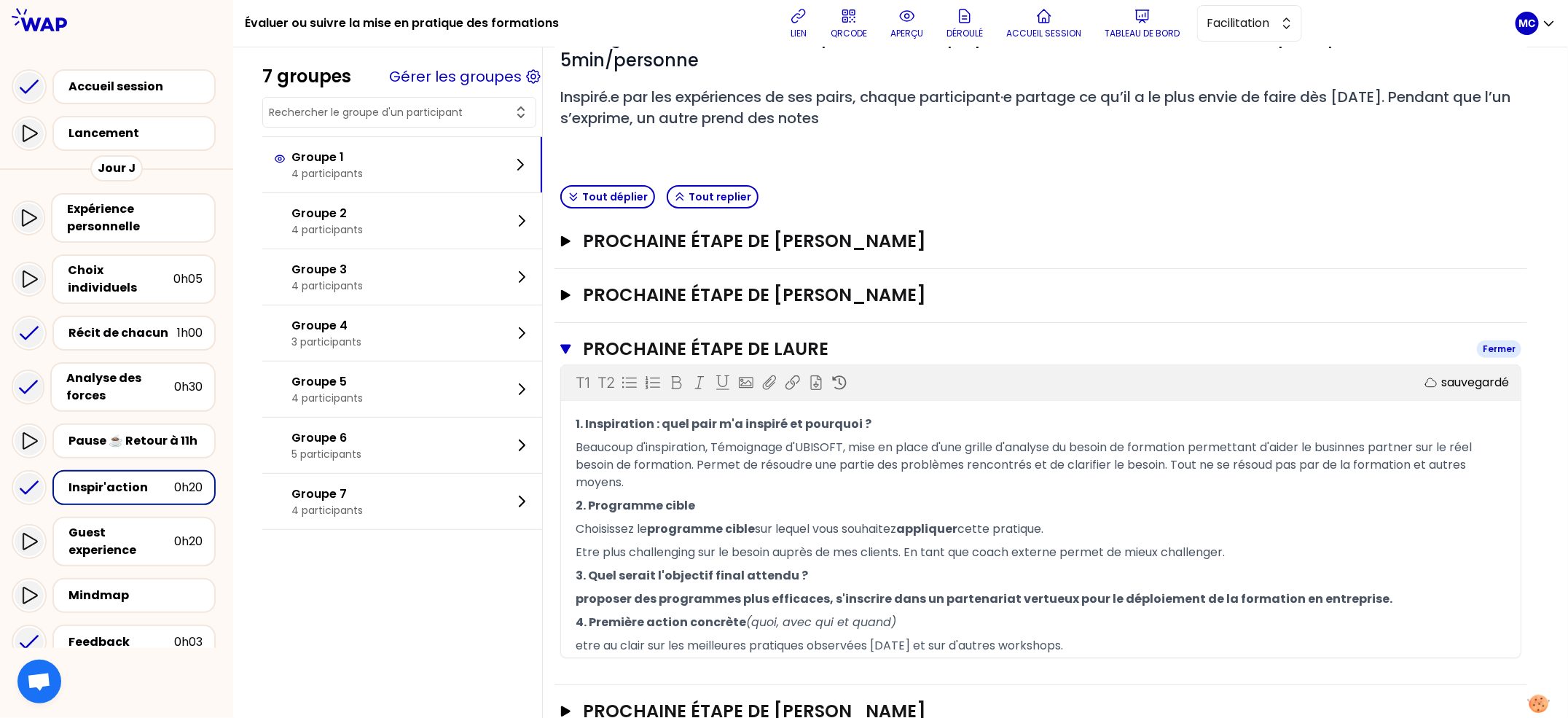
click at [834, 350] on h3 "Prochaine étape de Laure" at bounding box center [1024, 349] width 882 height 23
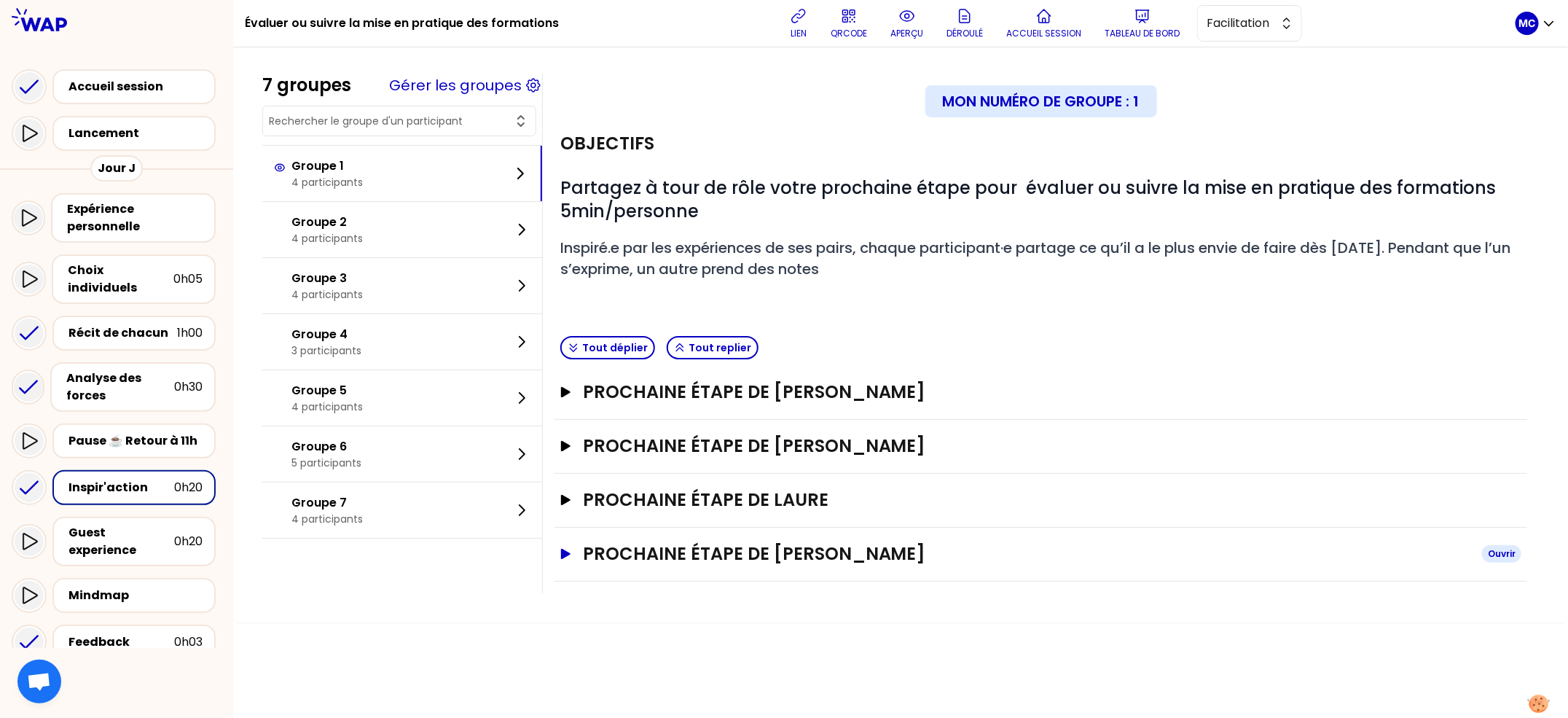
click at [857, 553] on h3 "Prochaine étape de [PERSON_NAME]" at bounding box center [1026, 554] width 887 height 23
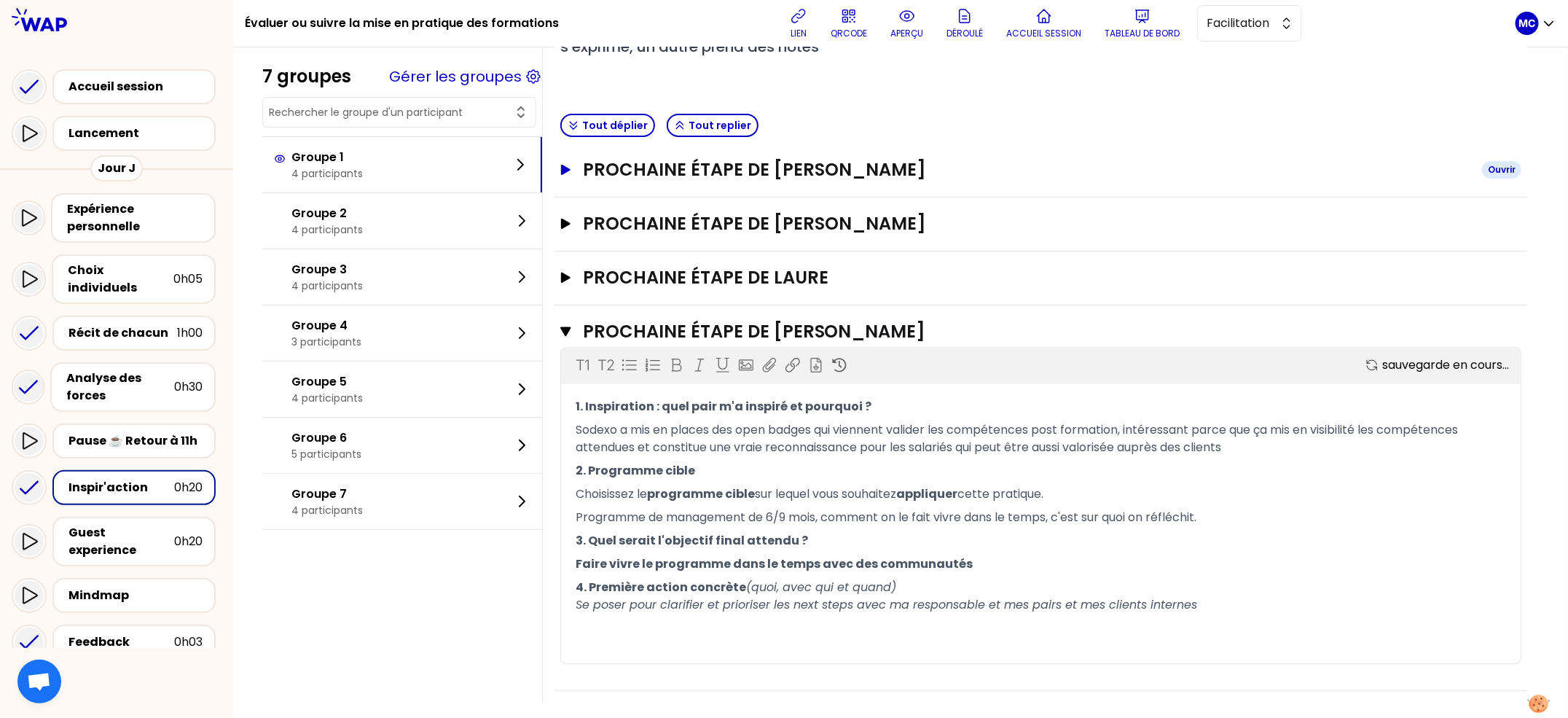
scroll to position [232, 0]
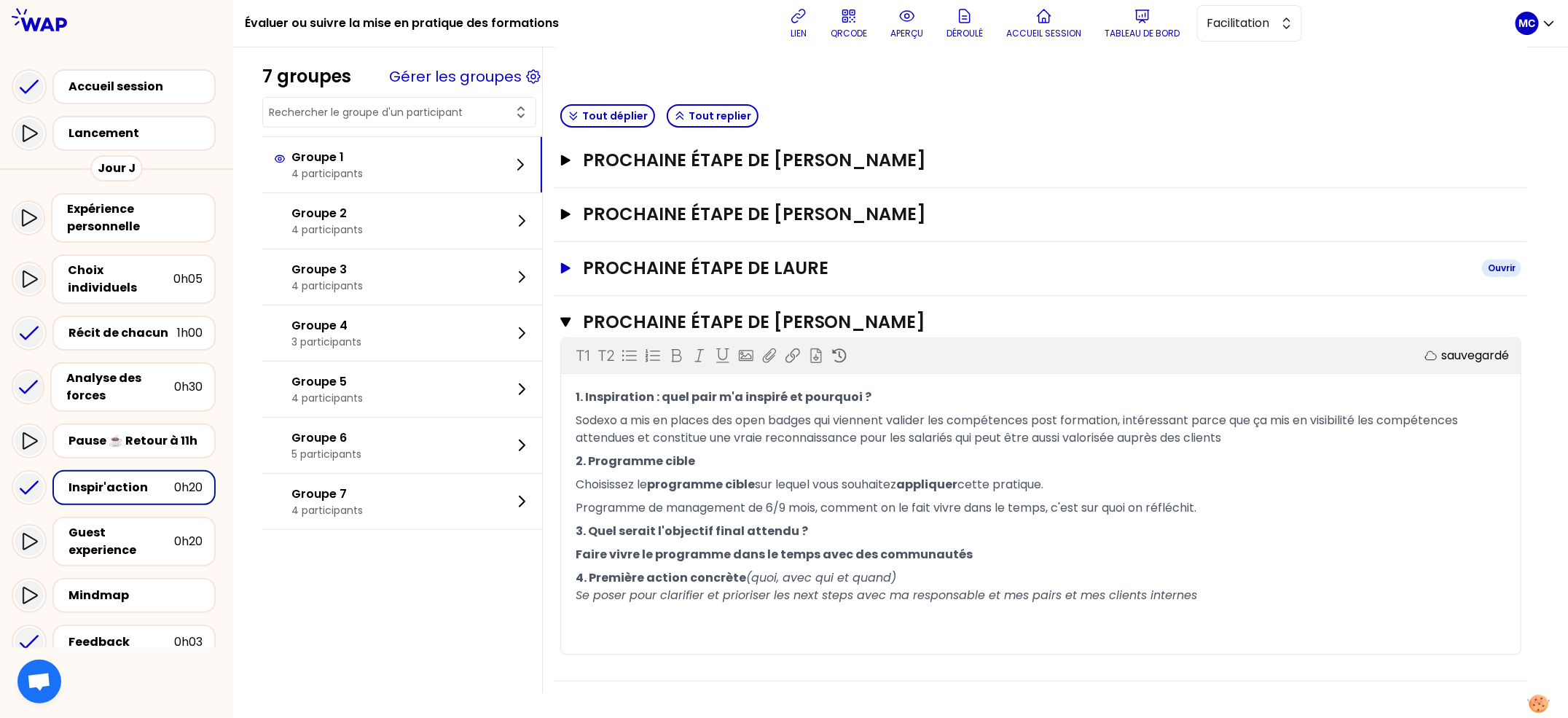
click at [821, 265] on h3 "Prochaine étape de Laure" at bounding box center [1026, 268] width 887 height 23
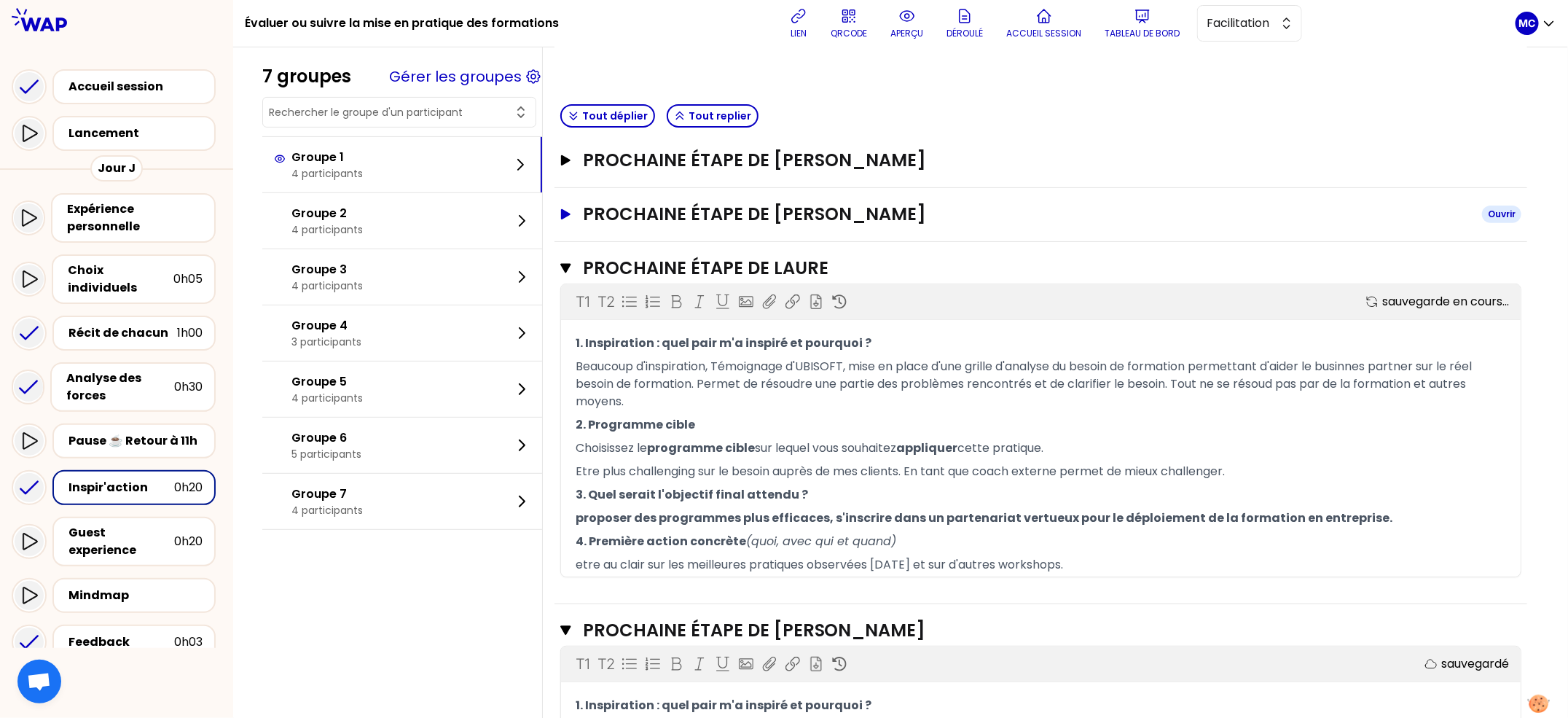
click at [852, 215] on h3 "Prochaine étape de [PERSON_NAME]" at bounding box center [1026, 214] width 887 height 23
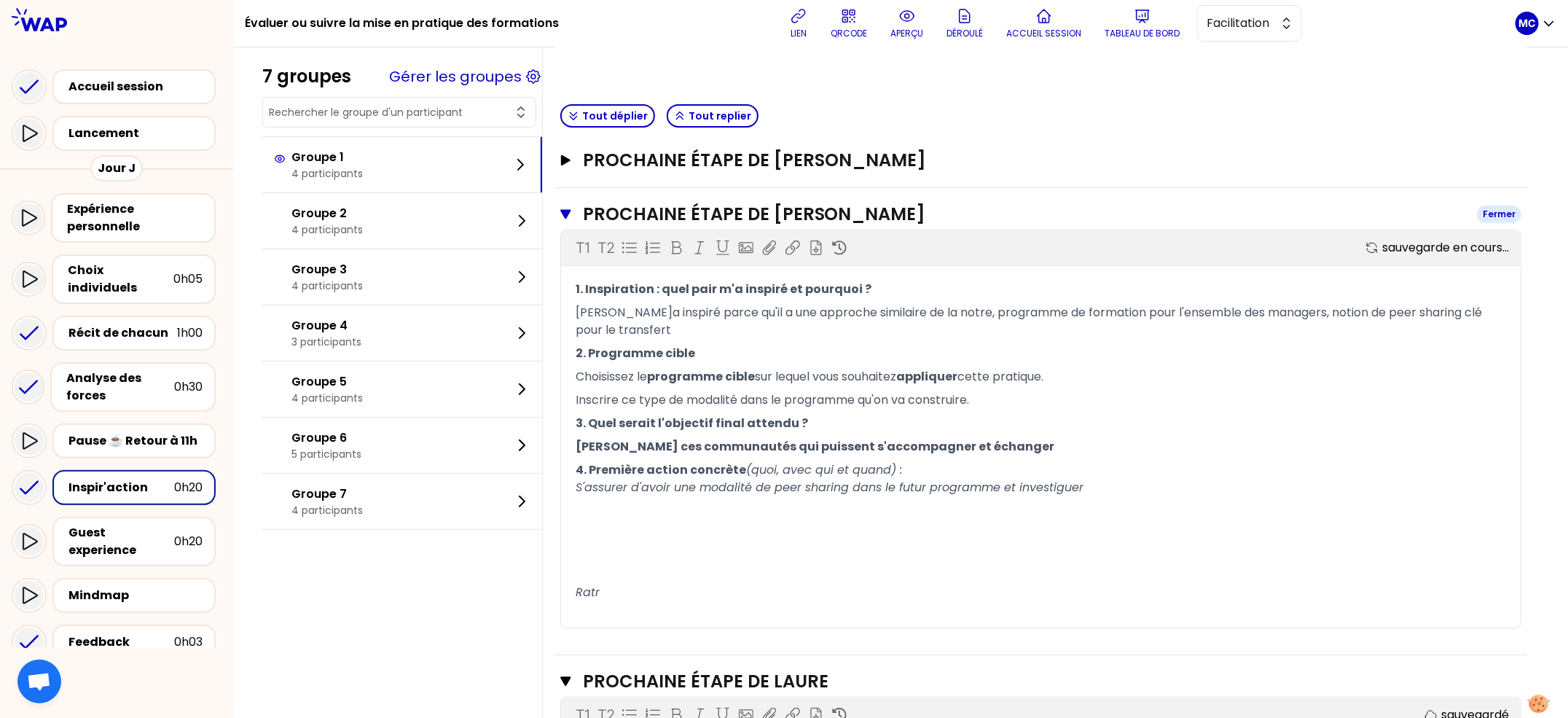
click at [852, 215] on h3 "Prochaine étape de [PERSON_NAME]" at bounding box center [1024, 214] width 882 height 23
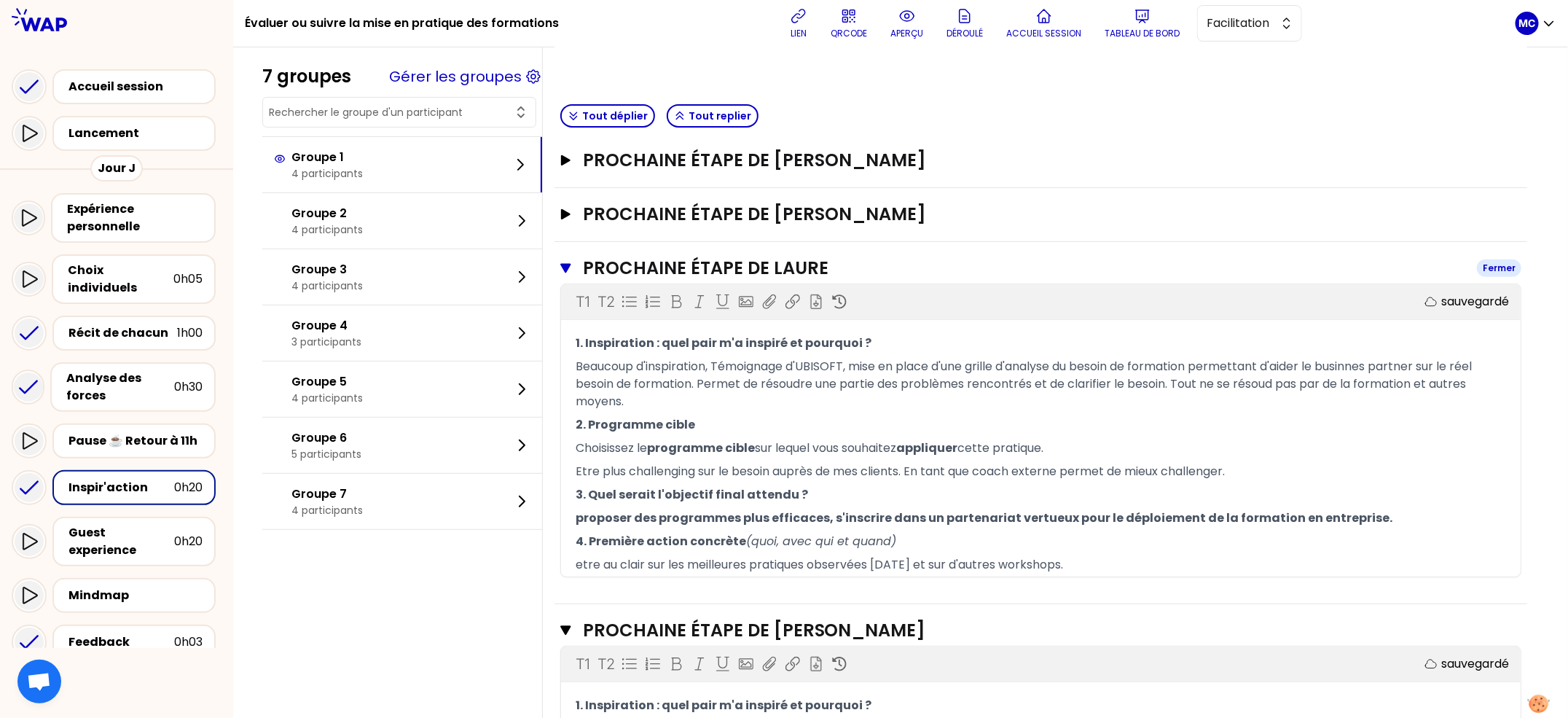
click at [838, 257] on h3 "Prochaine étape de Laure" at bounding box center [1024, 268] width 882 height 23
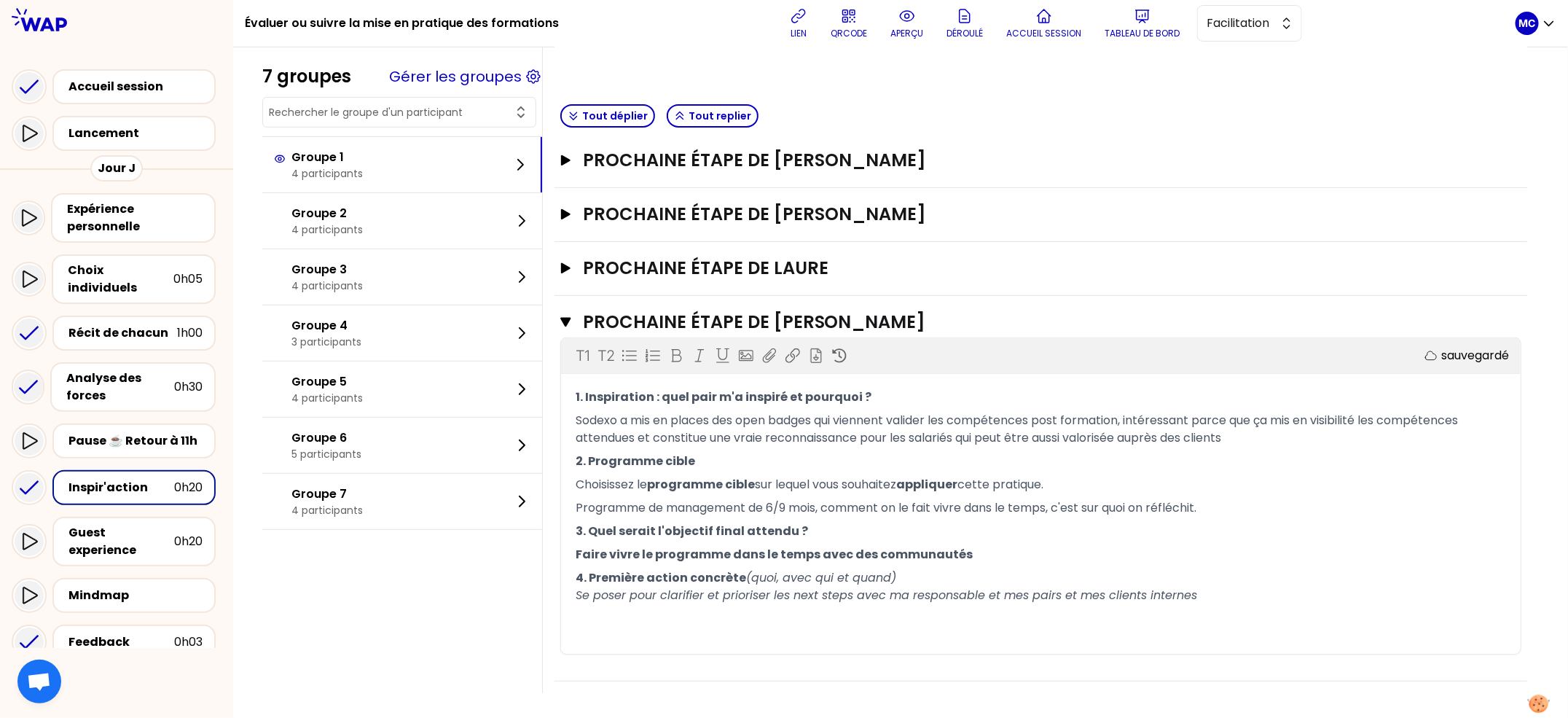
click at [844, 305] on div "Prochaine étape de [PERSON_NAME] T1 T2 Exporter sauvegardé 1. Inspiration : que…" at bounding box center [1041, 489] width 973 height 385
click at [847, 319] on h3 "Prochaine étape de [PERSON_NAME]" at bounding box center [1024, 322] width 882 height 23
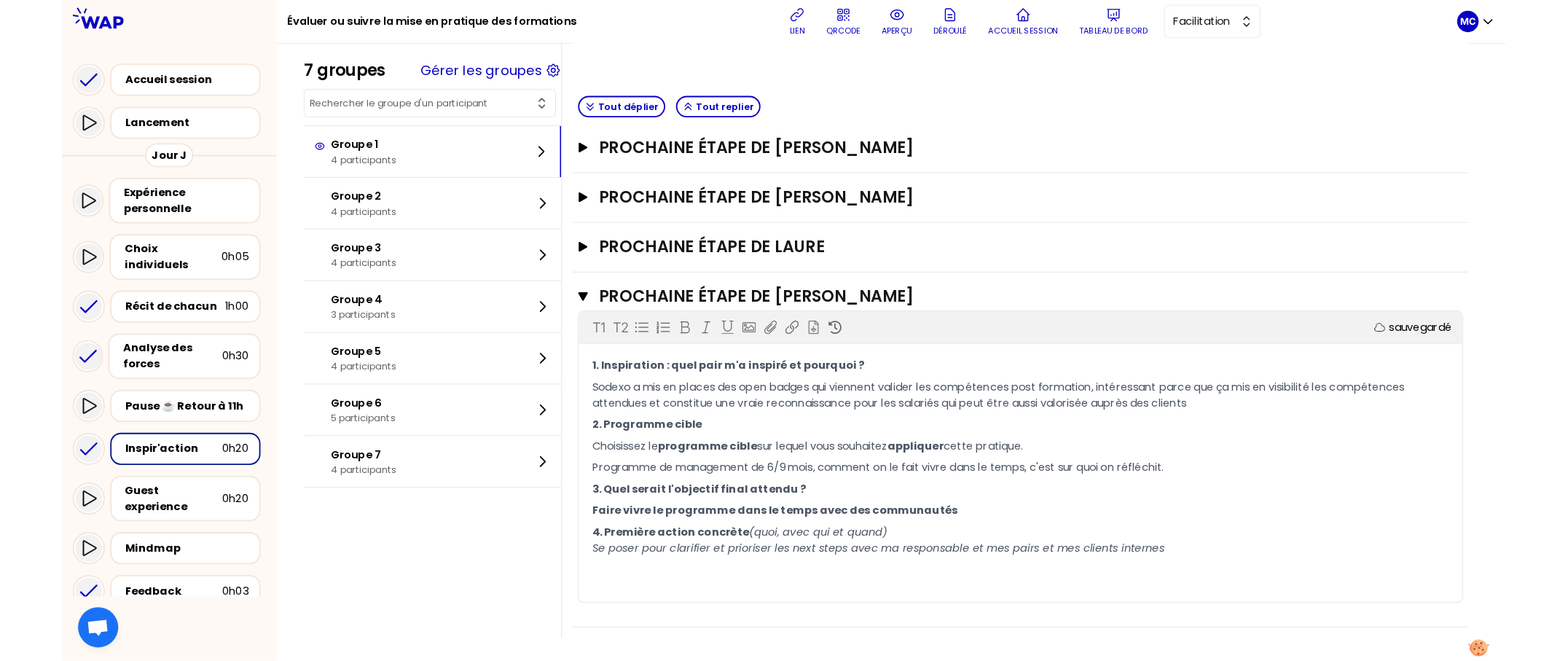
scroll to position [0, 0]
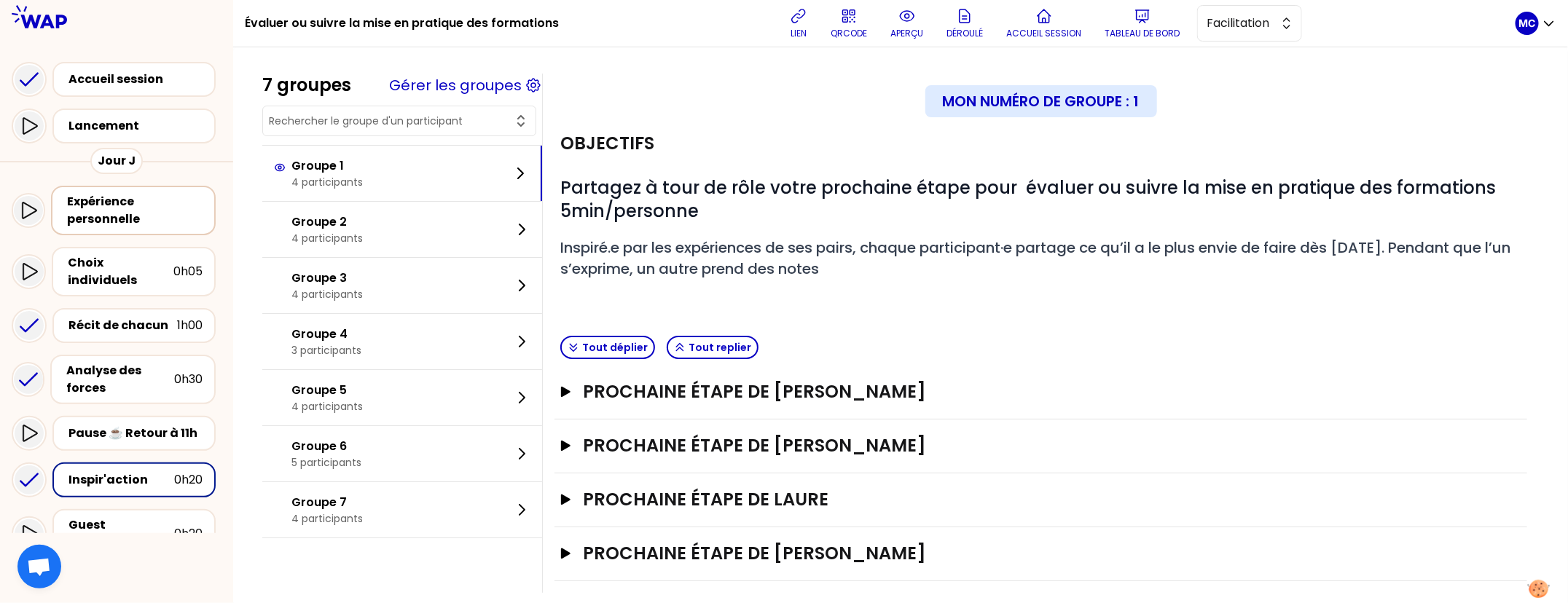
click at [97, 200] on div "Expérience personnelle" at bounding box center [134, 211] width 135 height 35
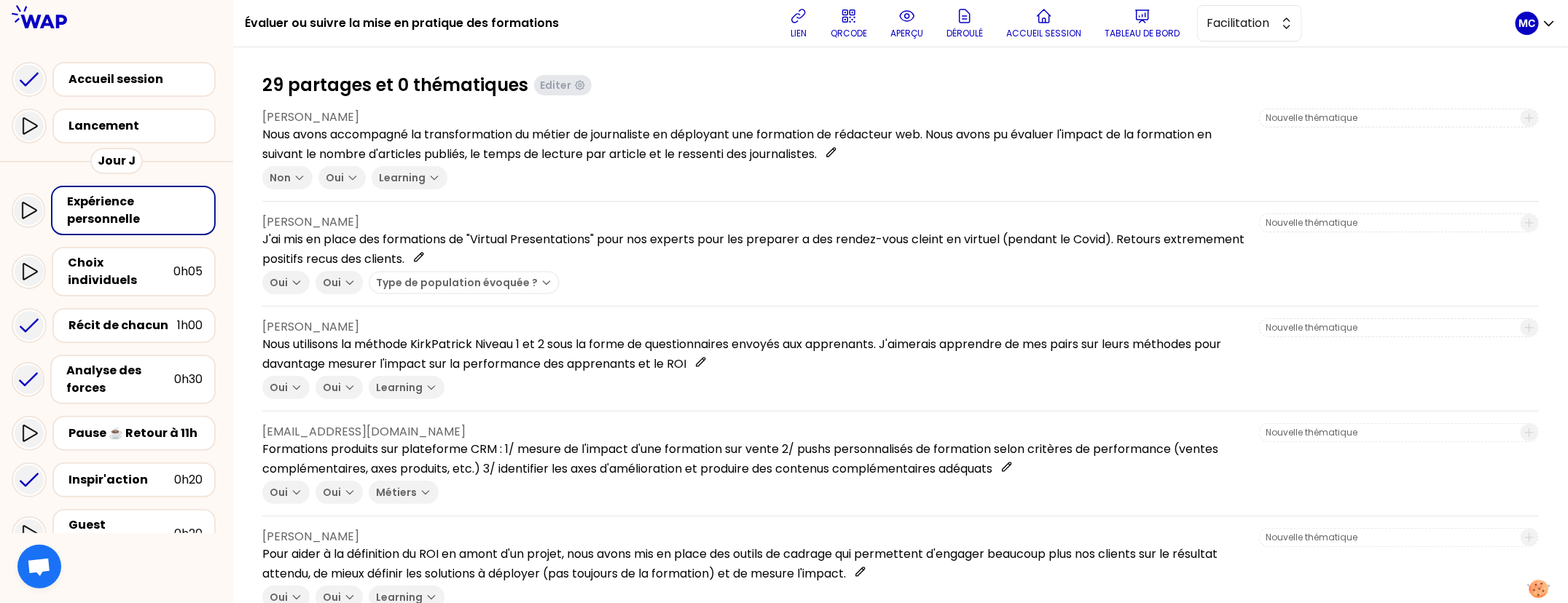
click at [921, 28] on p "aperçu" at bounding box center [906, 33] width 32 height 11
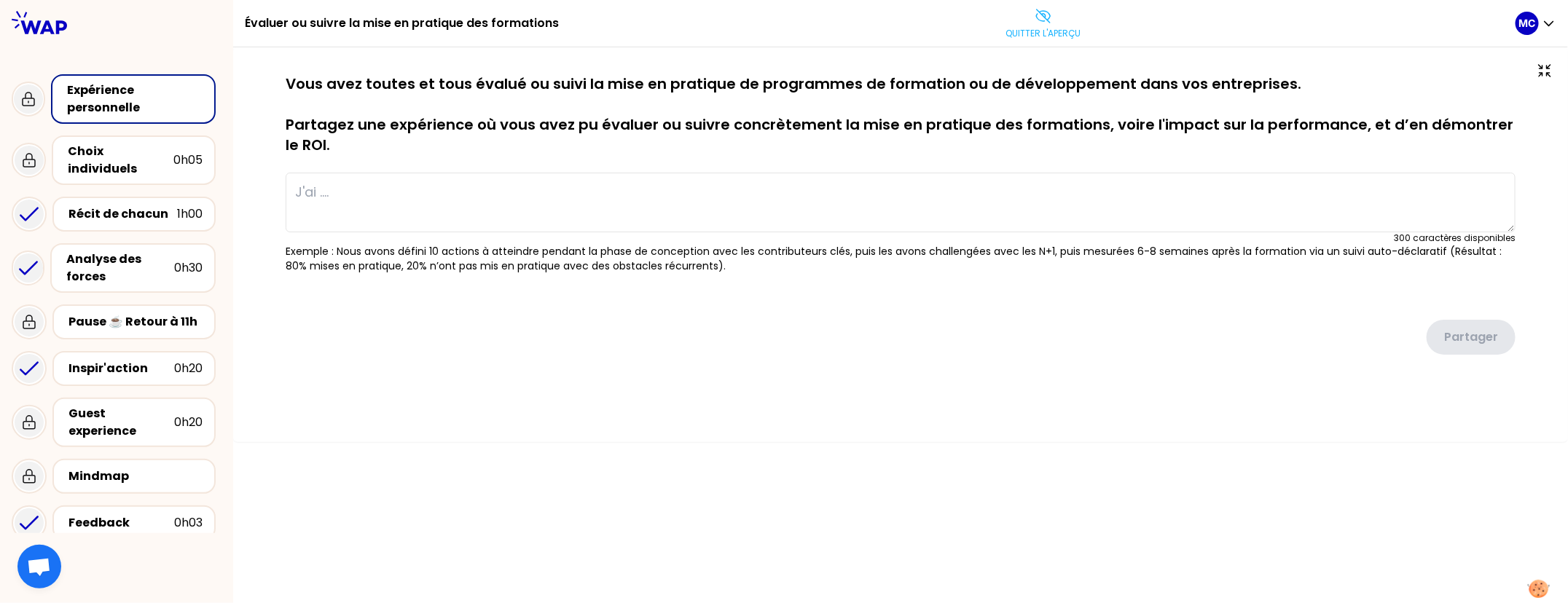
type textarea "Nous avons accompagné la transformation du métier de journaliste en déployant u…"
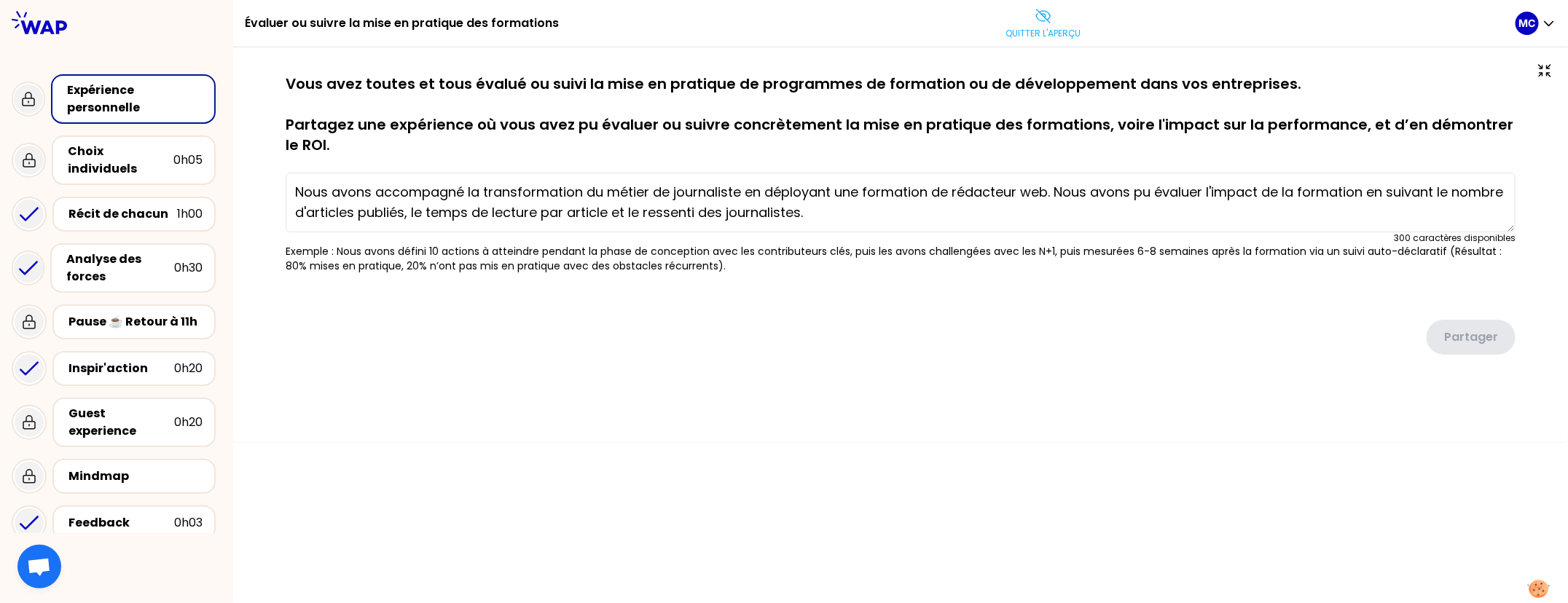
drag, startPoint x: 286, startPoint y: 82, endPoint x: 416, endPoint y: 151, distance: 147.2
click at [417, 151] on p "Vous avez toutes et tous évalué ou suivi la mise en pratique de programmes de f…" at bounding box center [900, 114] width 1230 height 82
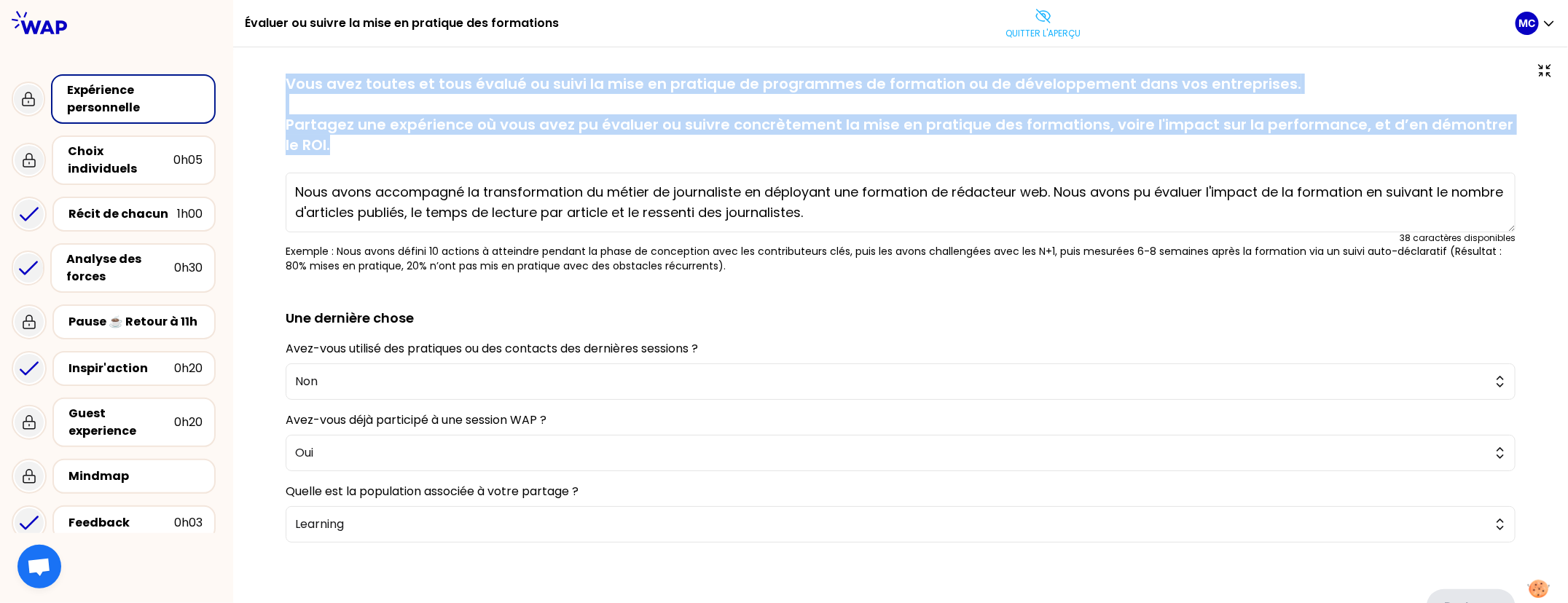
click at [416, 151] on p "Vous avez toutes et tous évalué ou suivi la mise en pratique de programmes de f…" at bounding box center [900, 114] width 1230 height 82
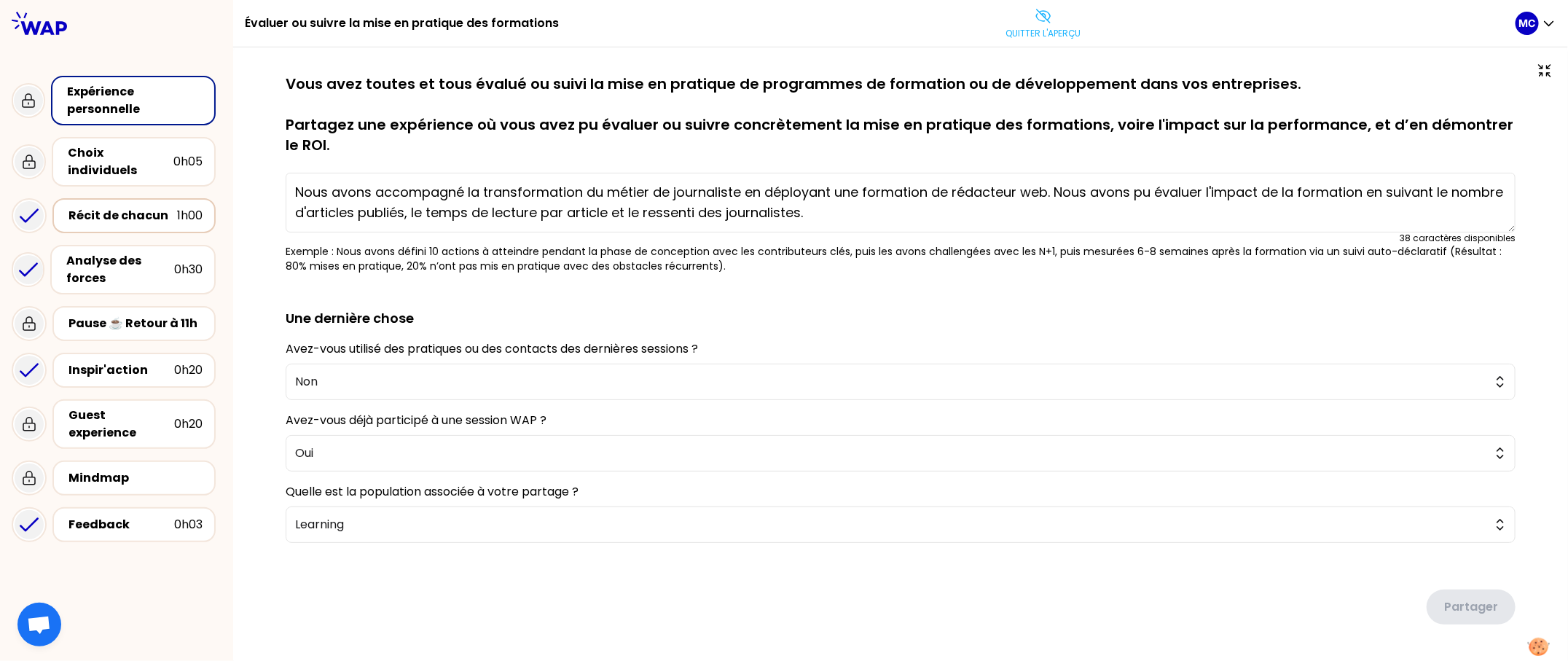
click at [122, 211] on div "Récit de chacun 1h00" at bounding box center [134, 215] width 163 height 35
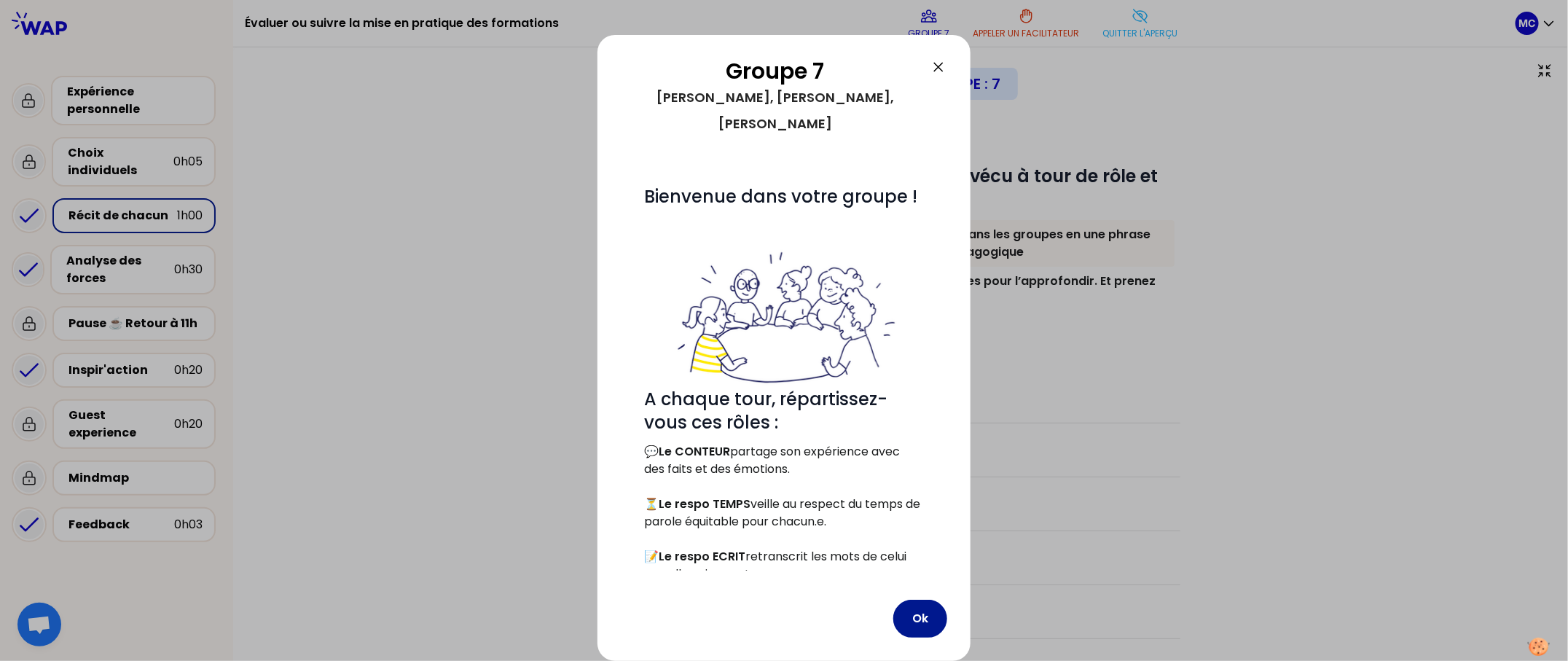
click at [915, 613] on button "Ok" at bounding box center [920, 619] width 54 height 38
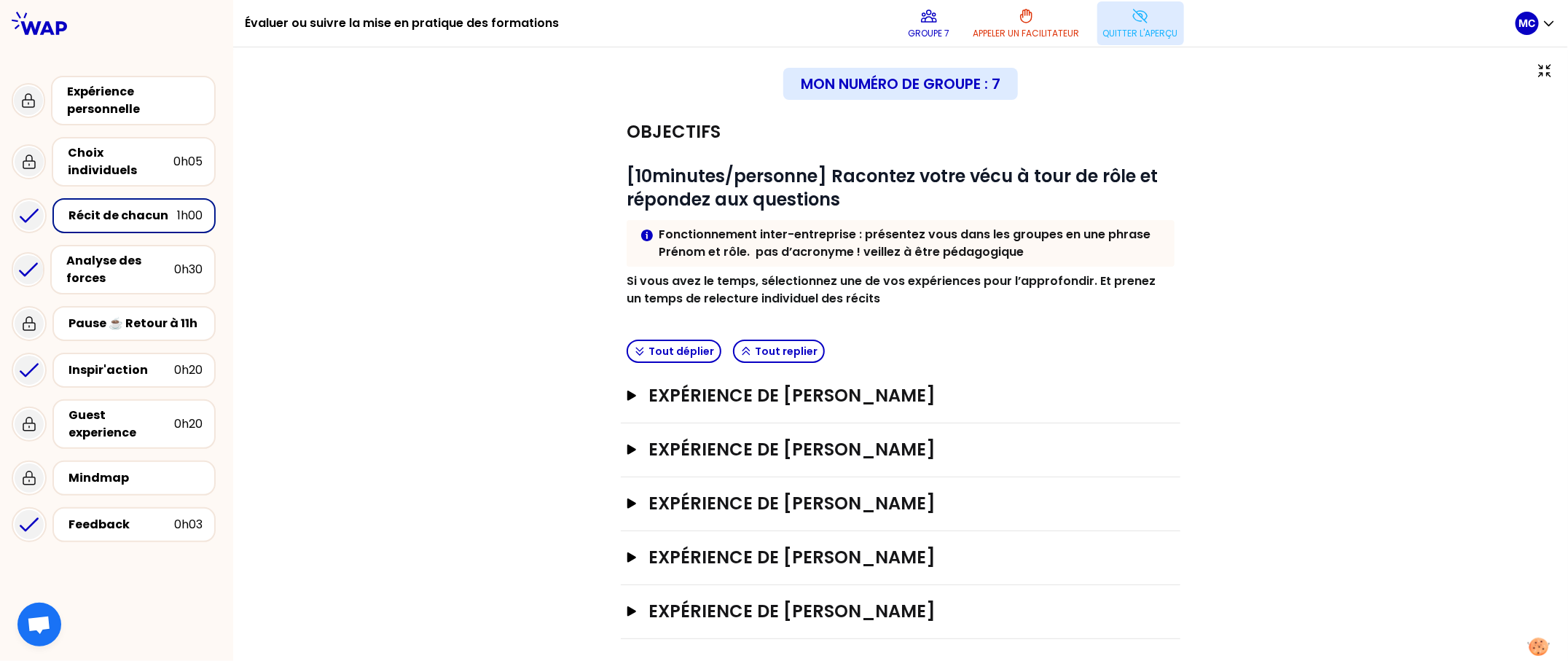
click at [1105, 37] on p "Quitter l'aperçu" at bounding box center [1140, 33] width 75 height 11
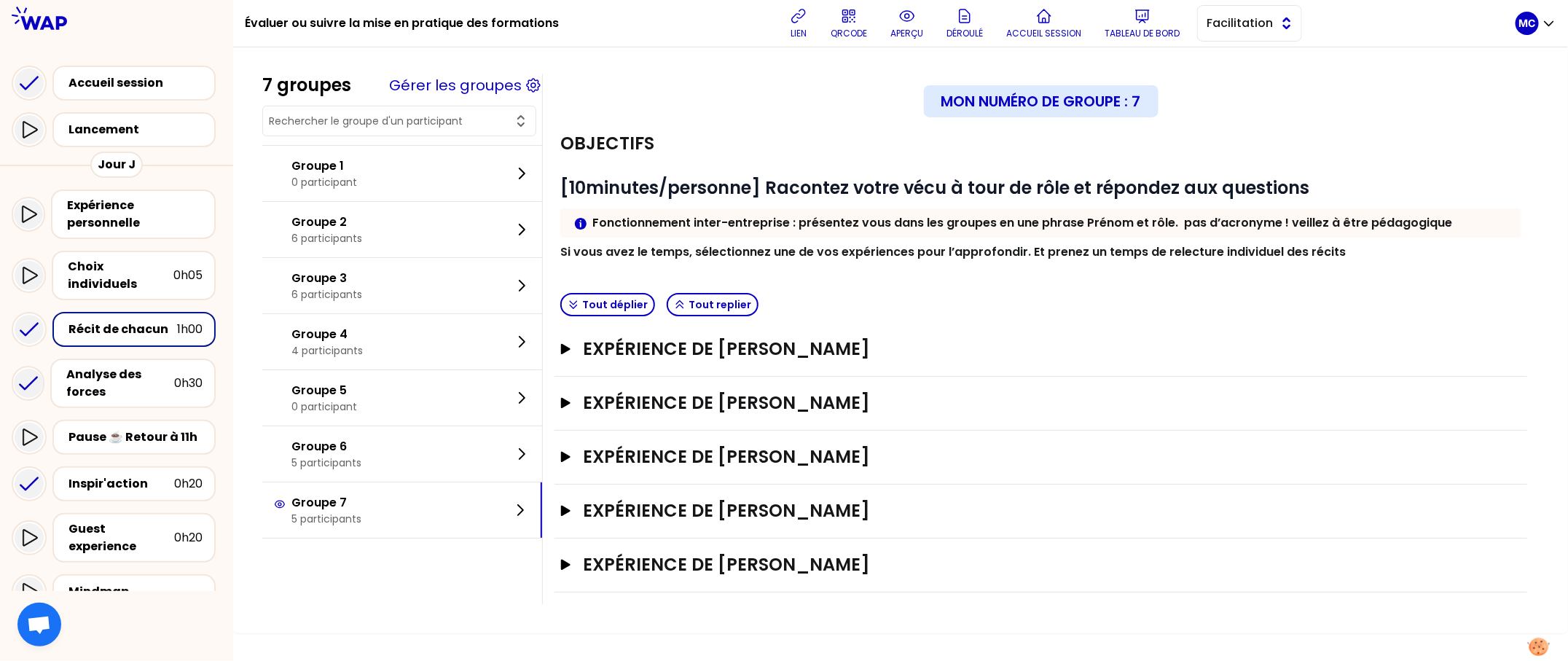
click at [1268, 30] on span "Facilitation" at bounding box center [1239, 23] width 66 height 17
click at [958, 210] on div "Info Warning Tip Fonctionnement inter-entreprise : présentez vous dans les grou…" at bounding box center [1041, 223] width 961 height 29
click at [857, 344] on h3 "Expérience de [PERSON_NAME]" at bounding box center [1026, 349] width 887 height 23
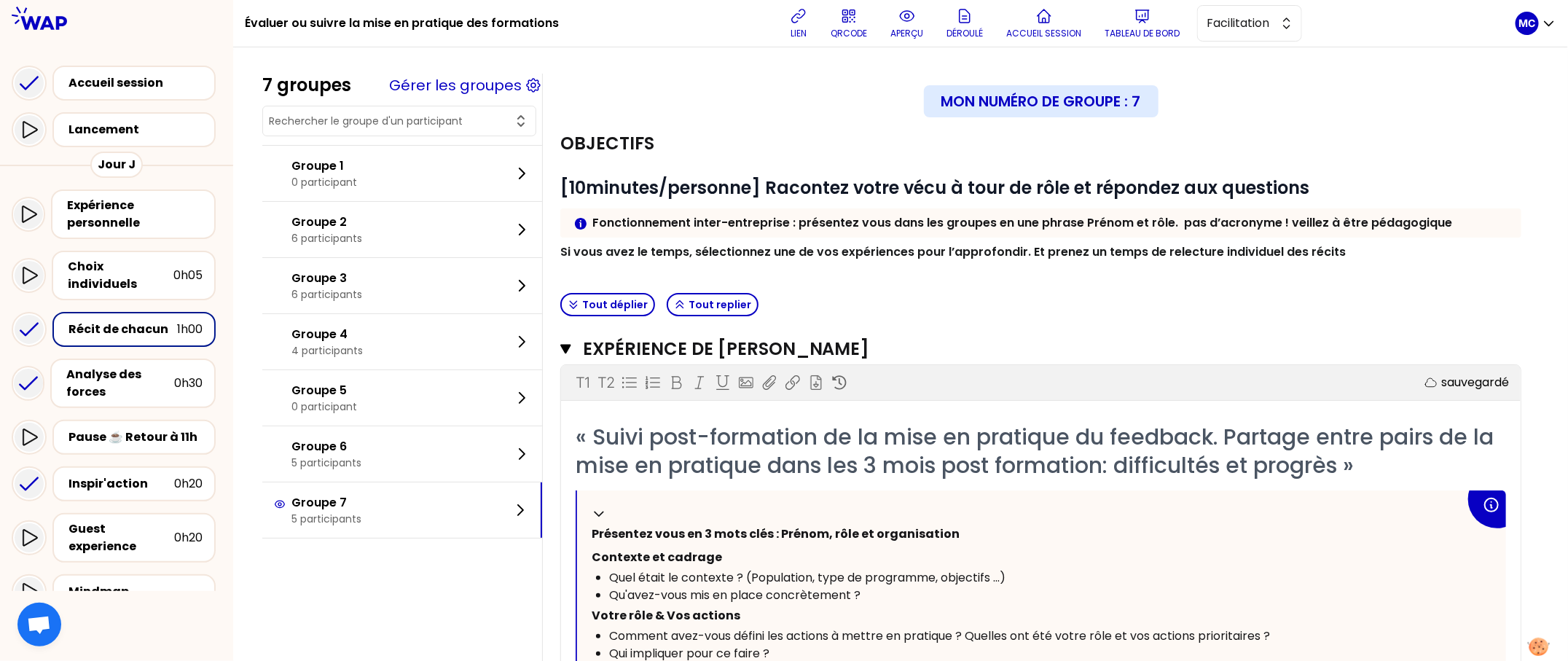
click at [874, 345] on h3 "Expérience de [PERSON_NAME]" at bounding box center [1024, 349] width 882 height 23
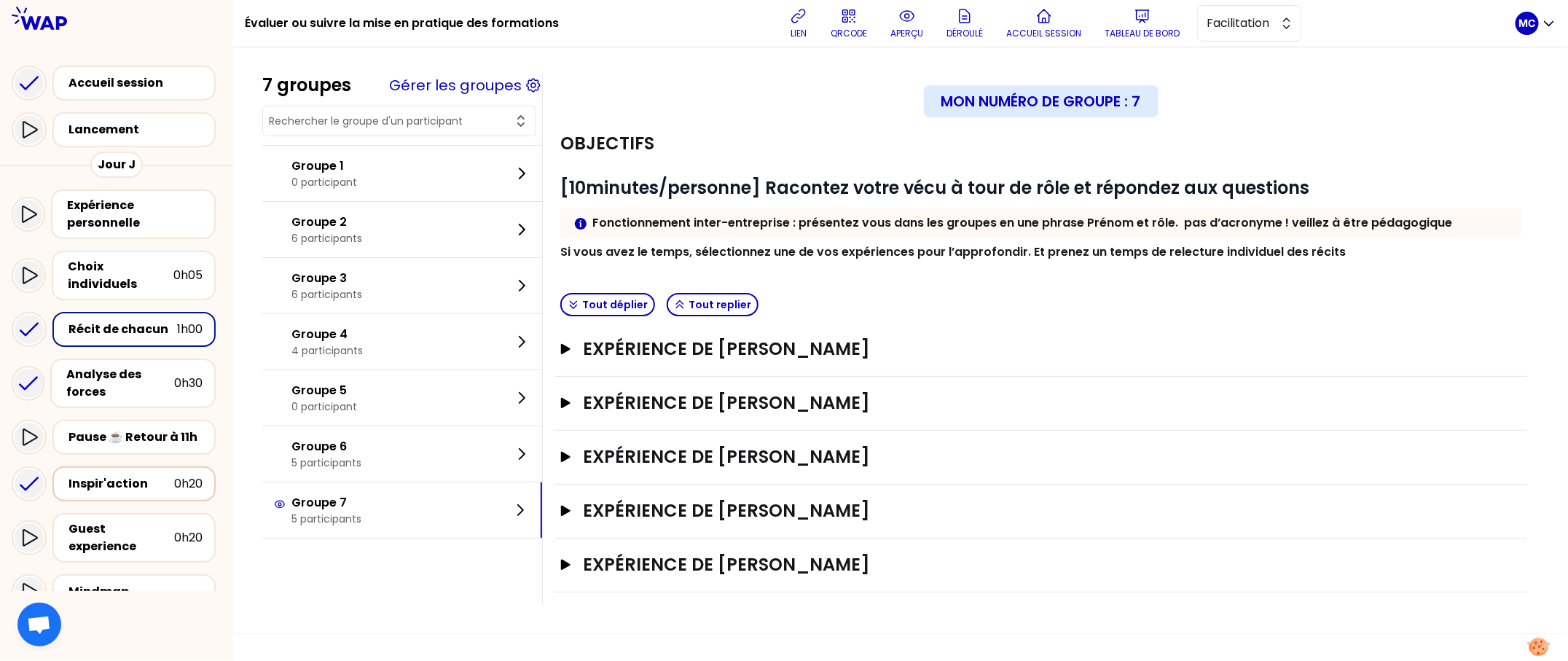
click at [113, 477] on div "Inspir'action" at bounding box center [122, 483] width 106 height 17
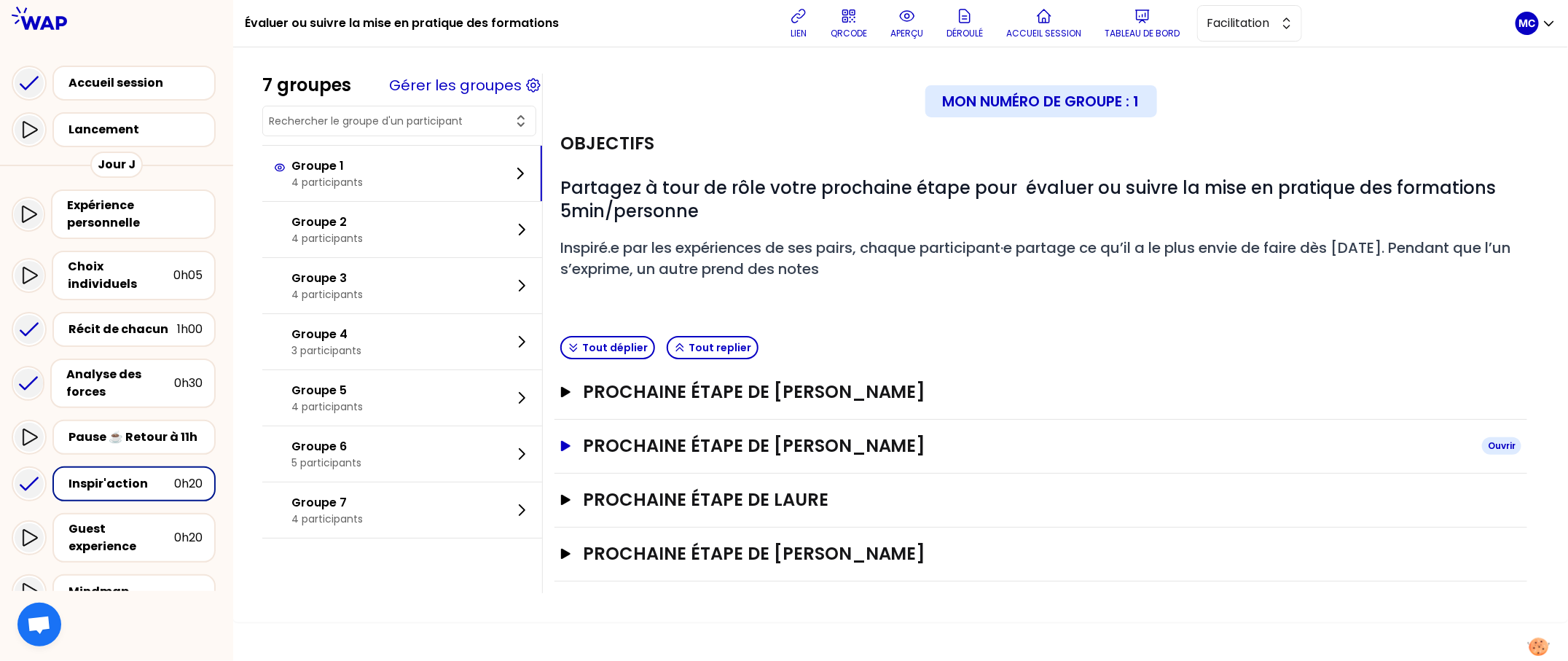
click at [755, 453] on h3 "Prochaine étape de [PERSON_NAME]" at bounding box center [1026, 446] width 887 height 23
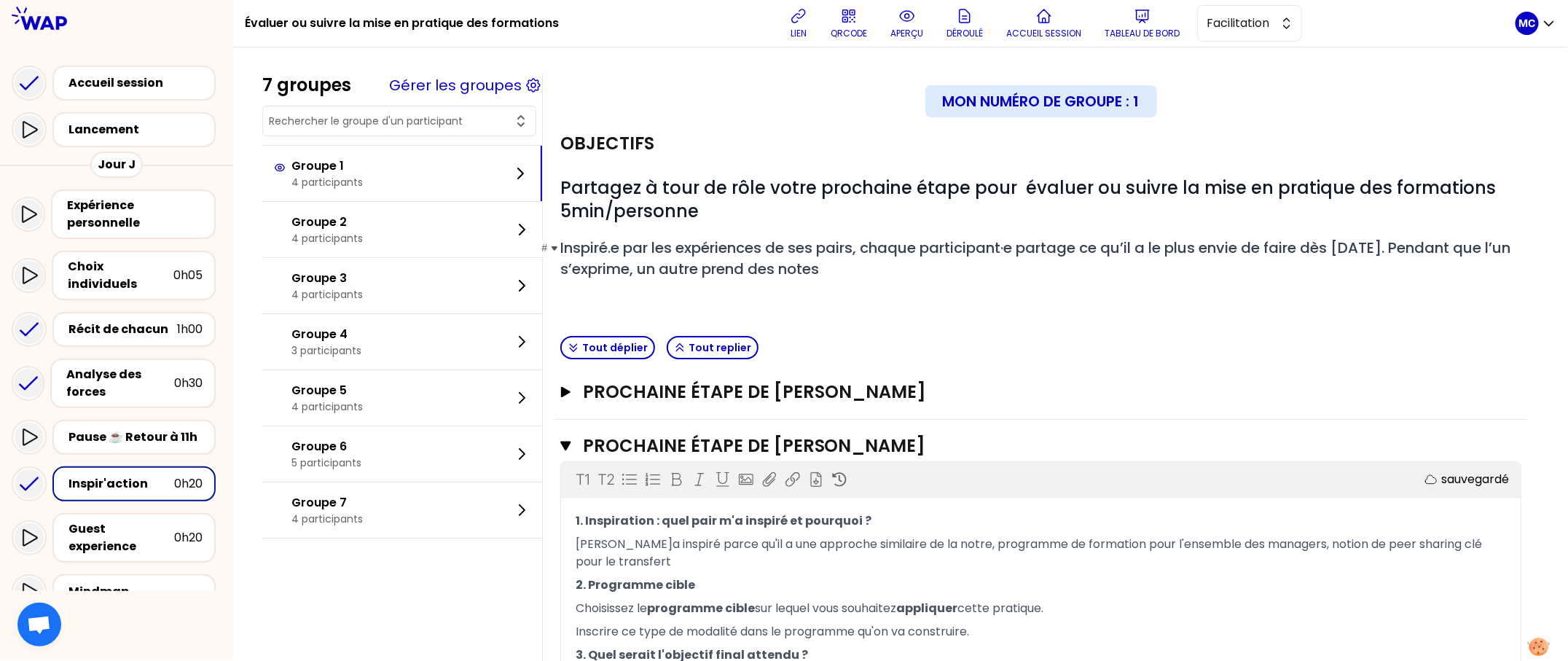
scroll to position [164, 0]
